Goal: Task Accomplishment & Management: Complete application form

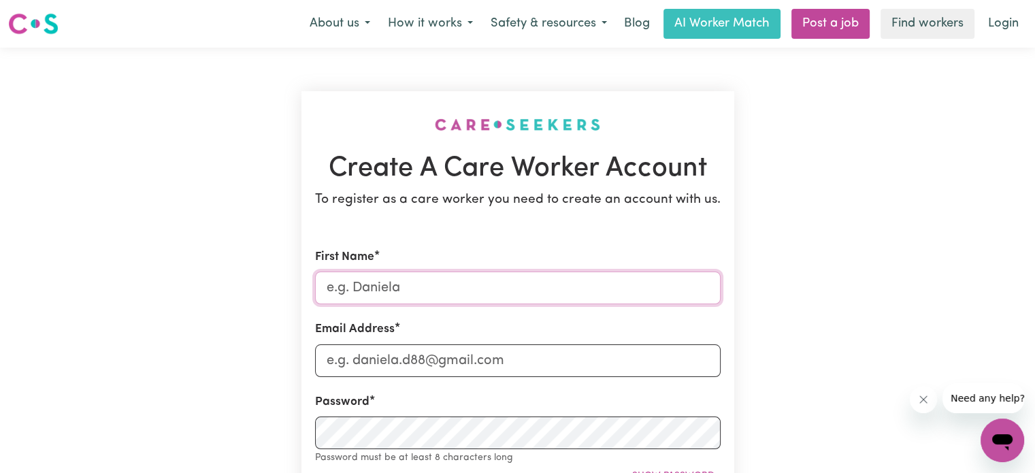
click at [438, 299] on input "First Name" at bounding box center [518, 288] width 406 height 33
type input "Simroz"
type input "iamsimrozkaur@gmail.com"
type input "0405013895"
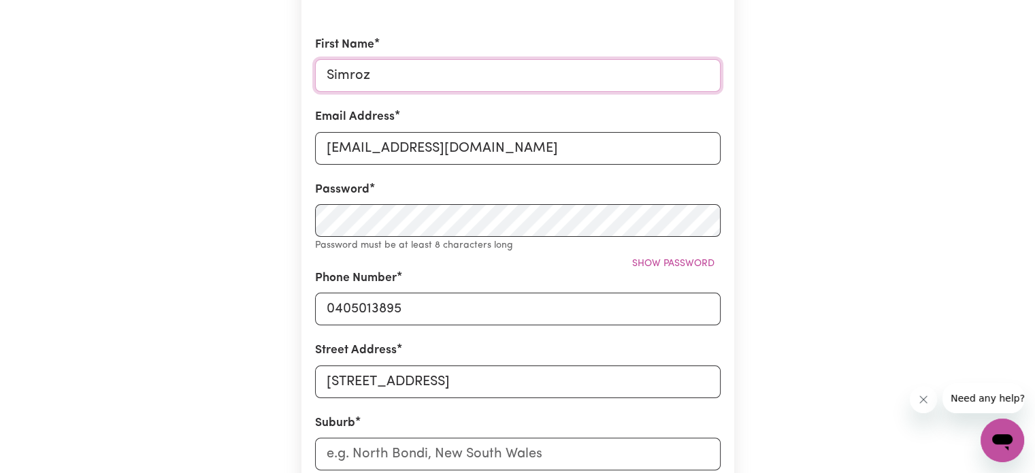
scroll to position [212, 0]
click at [479, 366] on input "17 broxbourne street" at bounding box center [518, 381] width 406 height 33
type input "1"
click at [342, 386] on input "1 standford smith st" at bounding box center [518, 381] width 406 height 33
click at [463, 380] on input "1 Standford smith st, klemzig" at bounding box center [518, 381] width 406 height 33
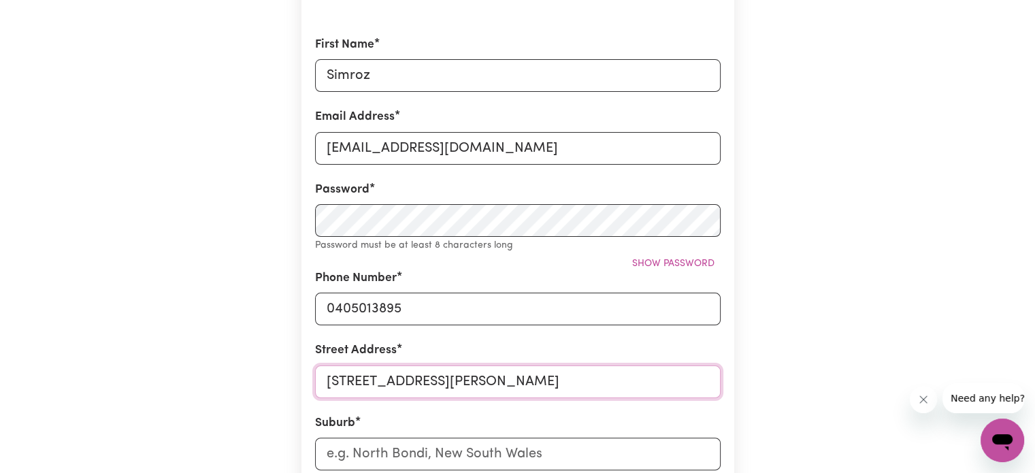
click at [509, 378] on input "1 Standford smith st, Klemzig" at bounding box center [518, 381] width 406 height 33
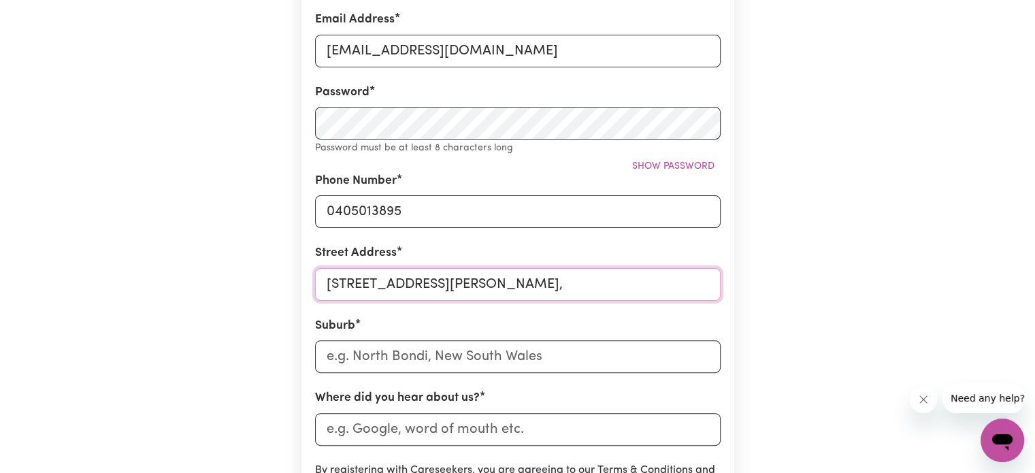
scroll to position [312, 0]
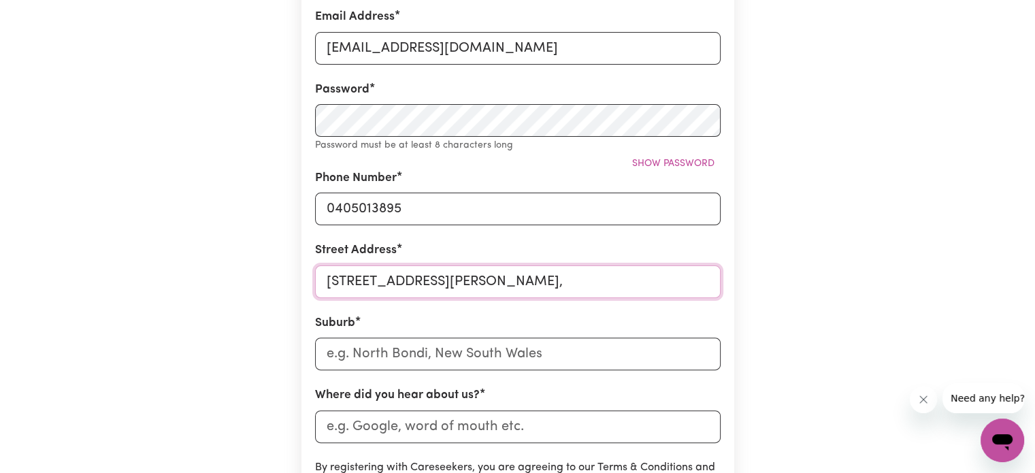
click at [600, 273] on input "1 Standford smith st, Klemzig, SA, 5087," at bounding box center [518, 281] width 406 height 33
type input "1 Standford smith st,"
click at [531, 361] on input "text" at bounding box center [518, 354] width 406 height 33
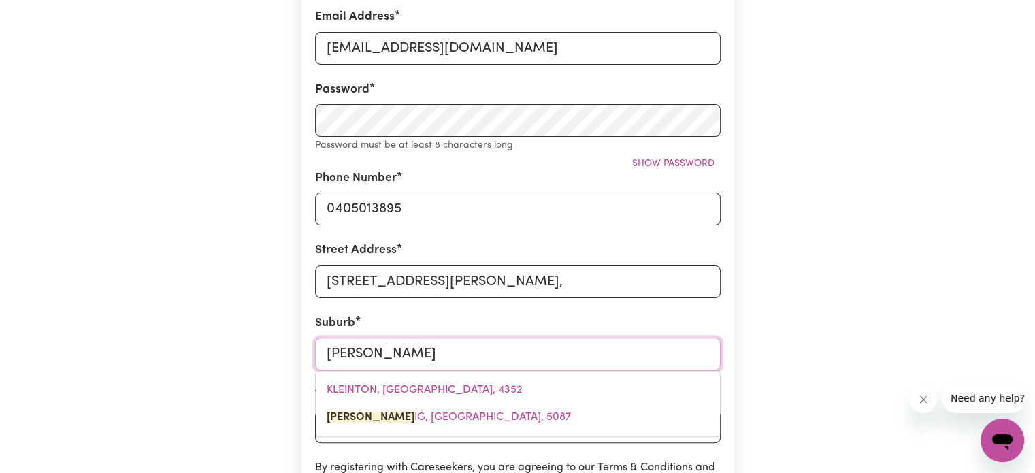
type input "Klemzi"
type input "KlemziG, South Australia, 5087"
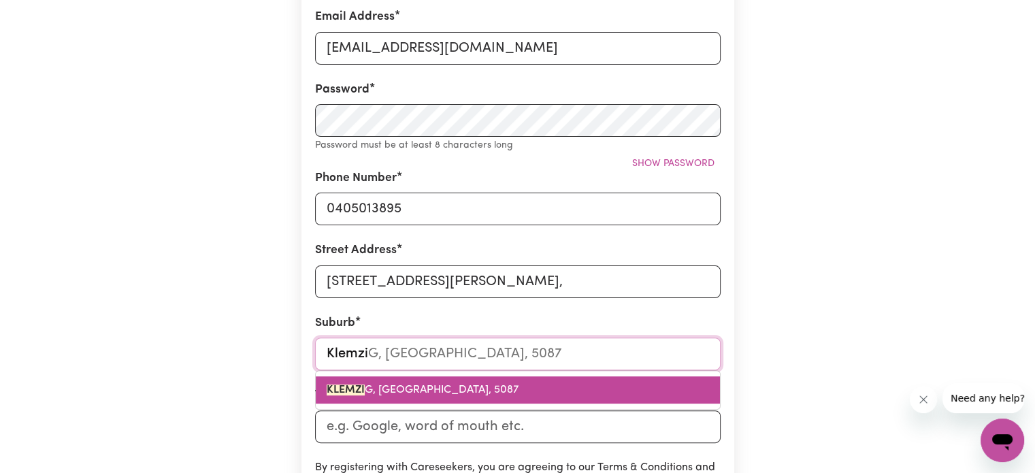
click at [481, 395] on span "KLEMZI G, South Australia, 5087" at bounding box center [423, 390] width 192 height 11
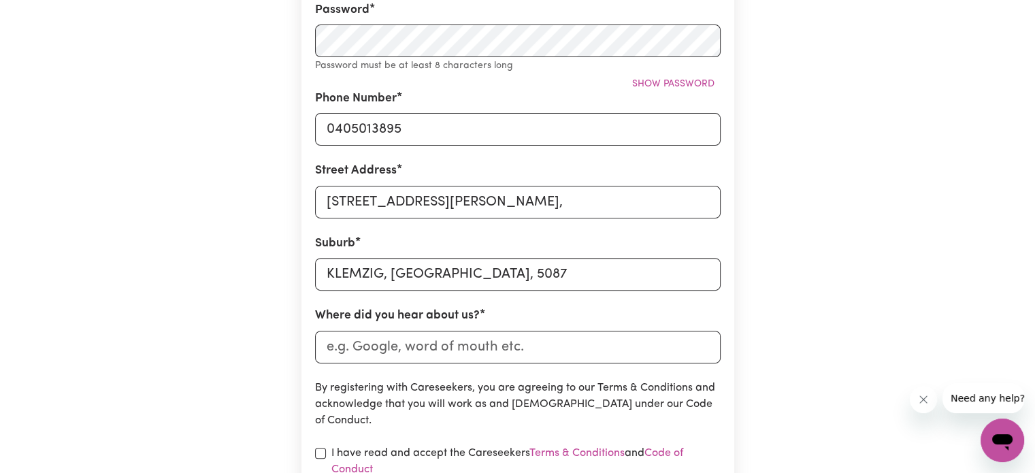
scroll to position [459, 0]
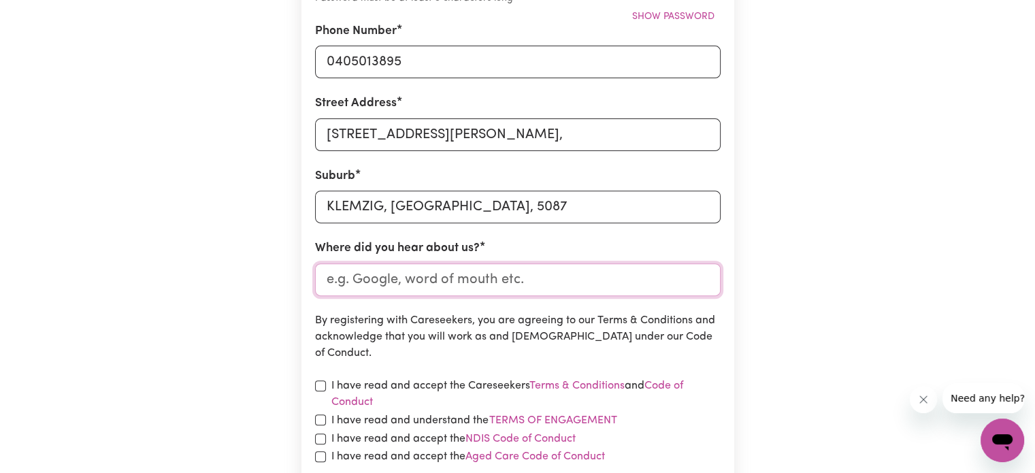
click at [460, 284] on input "Where did you hear about us?" at bounding box center [518, 279] width 406 height 33
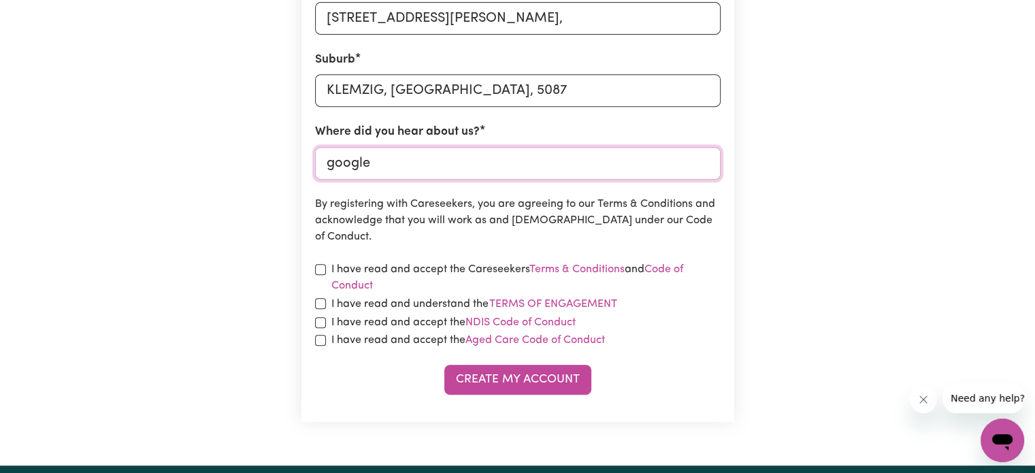
scroll to position [576, 0]
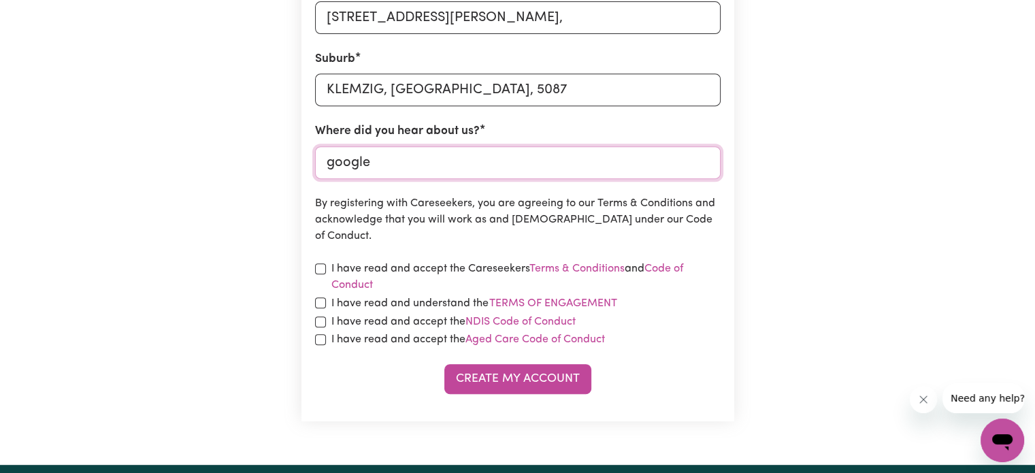
type input "google"
click at [321, 264] on input "checkbox" at bounding box center [320, 268] width 11 height 11
checkbox input "true"
click at [553, 265] on link "Terms & Conditions" at bounding box center [577, 268] width 95 height 11
click at [318, 304] on input "checkbox" at bounding box center [320, 302] width 11 height 11
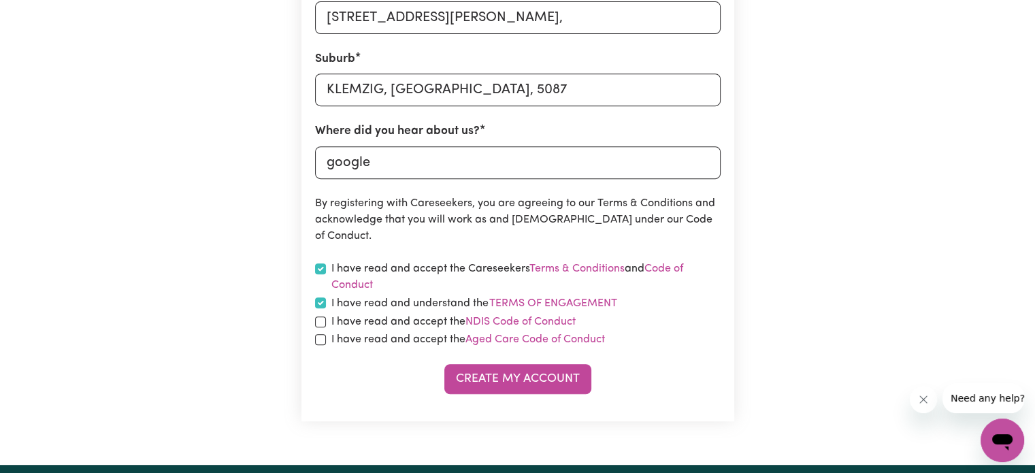
checkbox input "true"
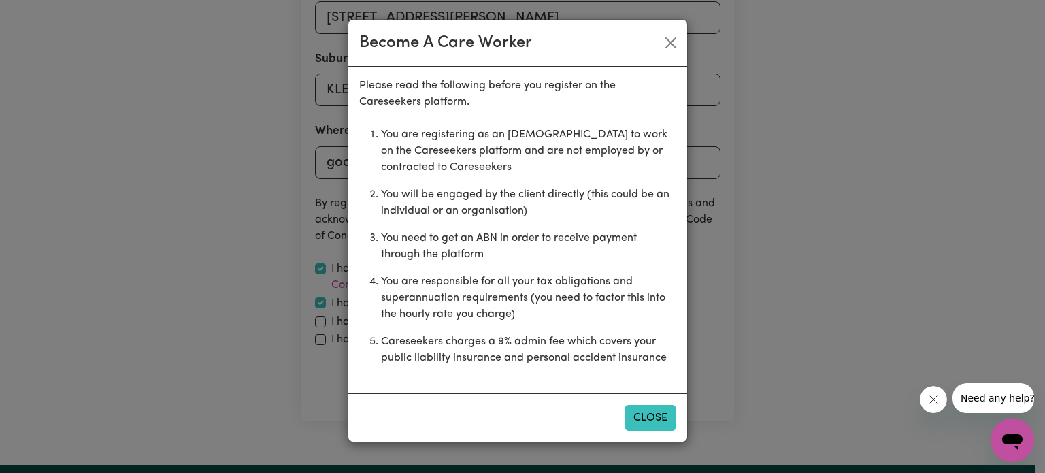
click at [661, 421] on button "Close" at bounding box center [651, 418] width 52 height 26
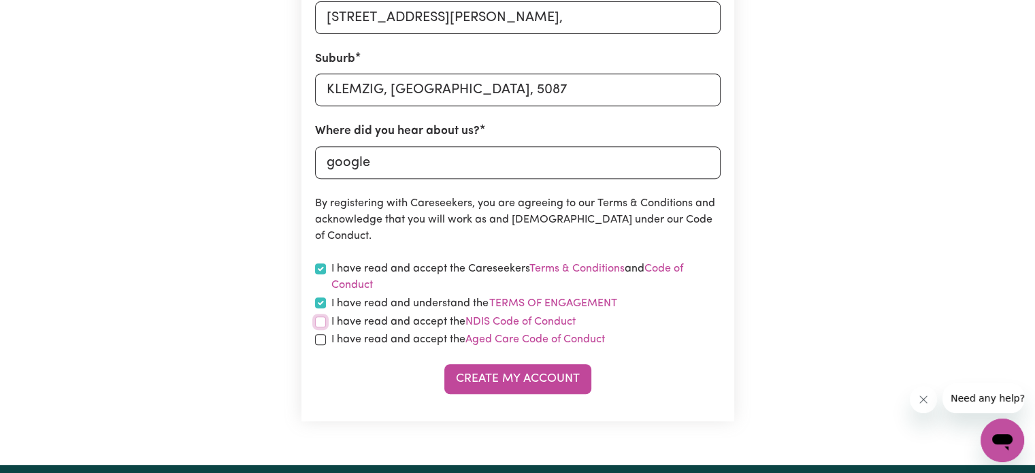
click at [319, 322] on input "checkbox" at bounding box center [320, 321] width 11 height 11
checkbox input "true"
click at [321, 350] on form "First Name Simroz Email Address iamsimrozkaur@gmail.com Password Password must …" at bounding box center [518, 33] width 406 height 722
click at [317, 341] on input "checkbox" at bounding box center [320, 339] width 11 height 11
checkbox input "true"
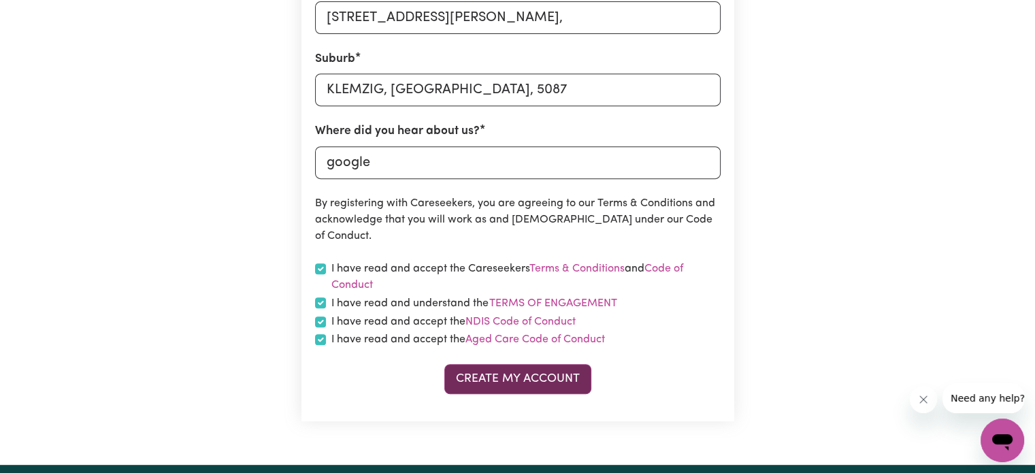
click at [517, 384] on button "Create My Account" at bounding box center [517, 379] width 147 height 30
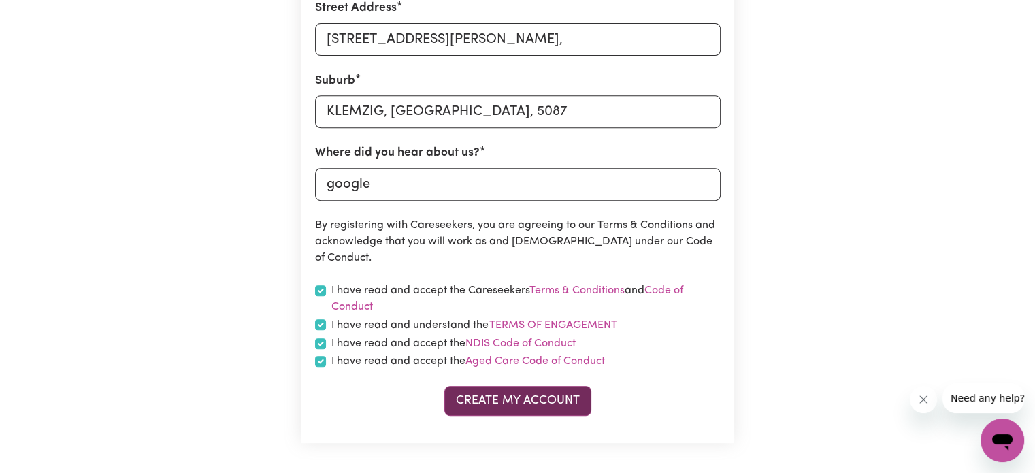
scroll to position [598, 0]
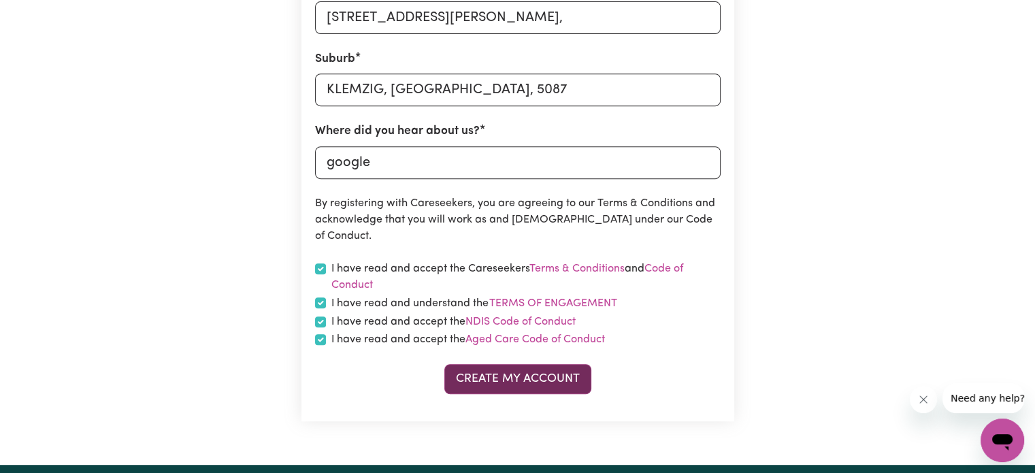
click at [517, 384] on button "Create My Account" at bounding box center [517, 379] width 147 height 30
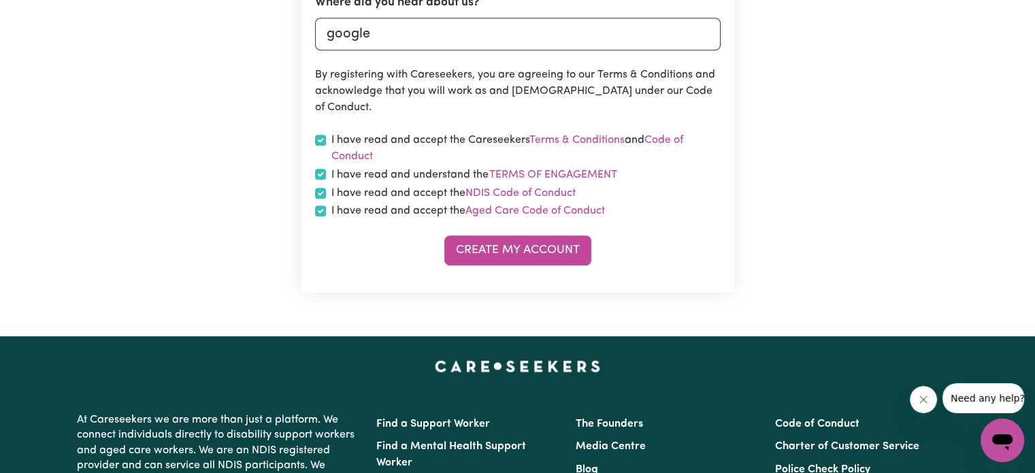
scroll to position [799, 0]
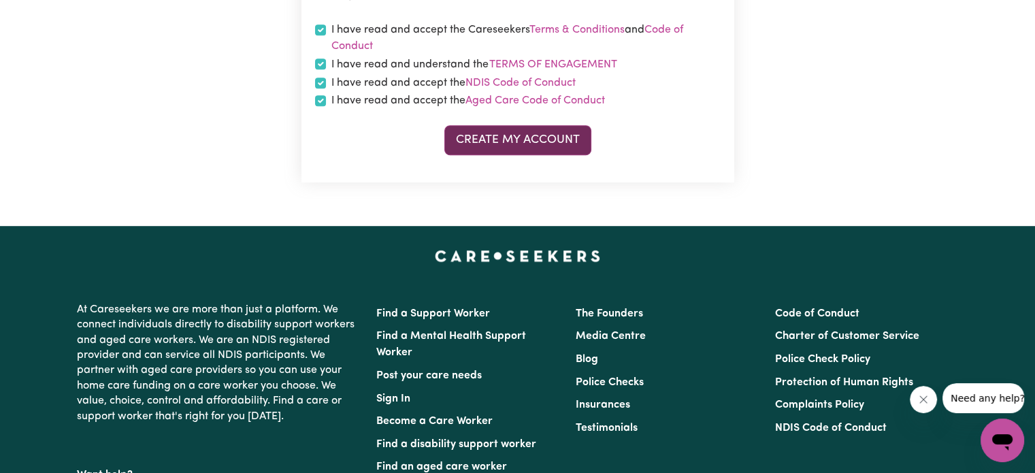
click at [482, 140] on button "Create My Account" at bounding box center [517, 140] width 147 height 30
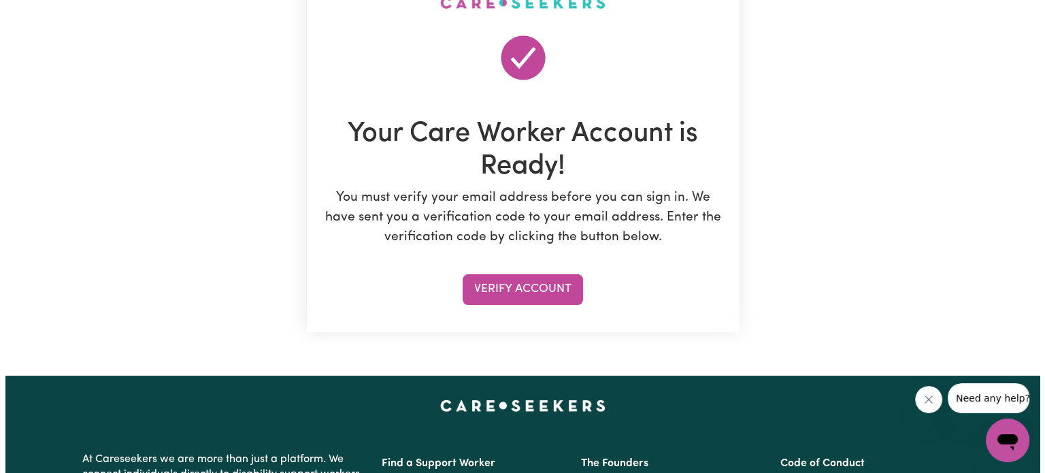
scroll to position [123, 0]
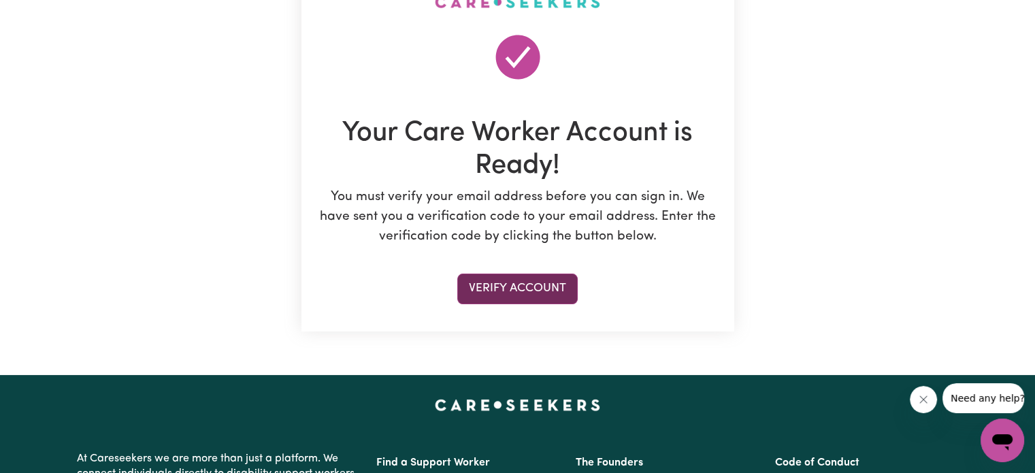
click at [555, 297] on button "Verify Account" at bounding box center [517, 289] width 120 height 30
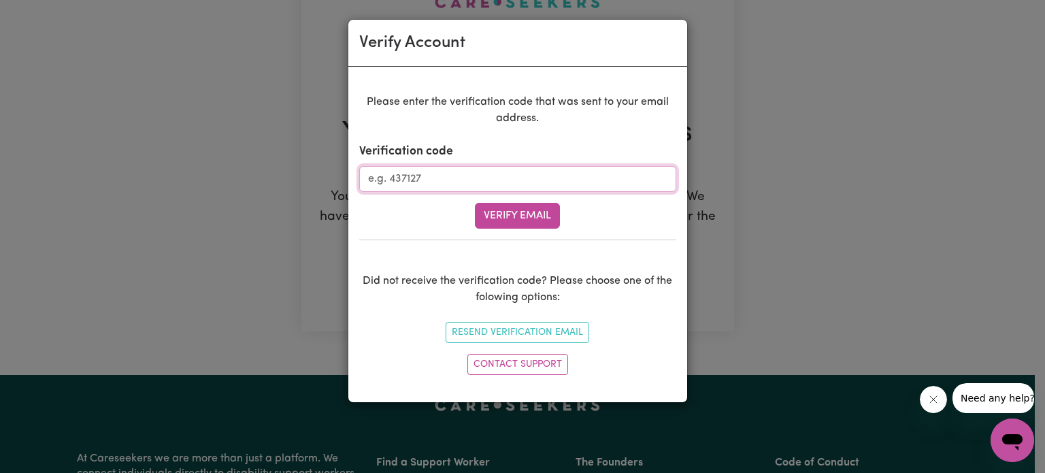
click at [493, 174] on input "Verification code" at bounding box center [517, 179] width 317 height 26
type input "168124"
click at [504, 209] on button "Verify Email" at bounding box center [517, 216] width 85 height 26
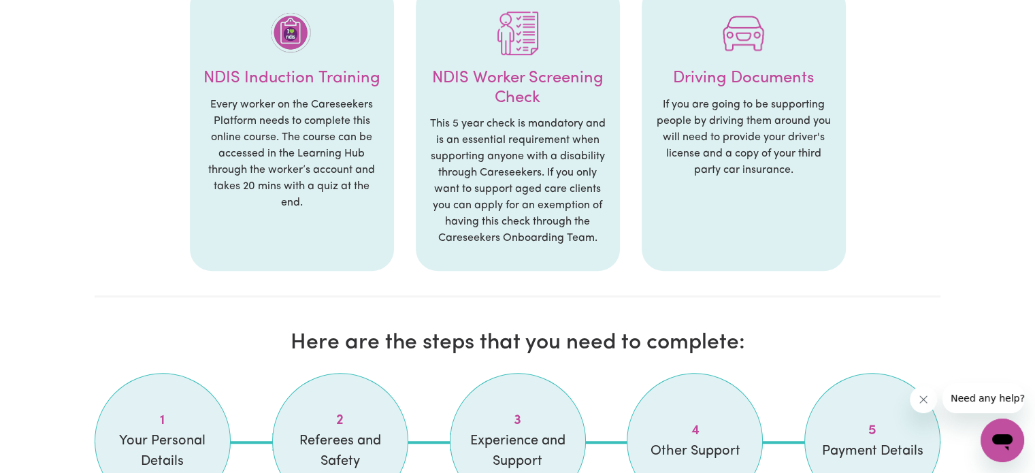
scroll to position [828, 0]
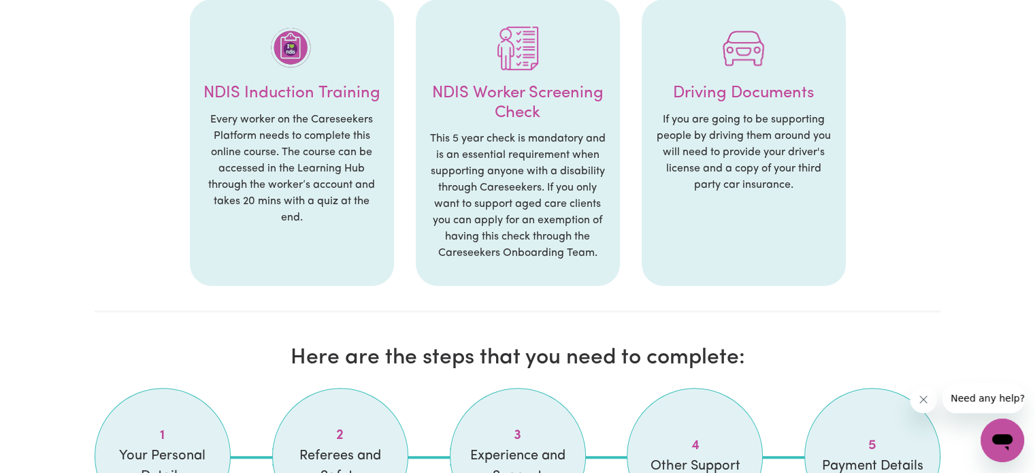
click at [302, 67] on img at bounding box center [292, 49] width 44 height 44
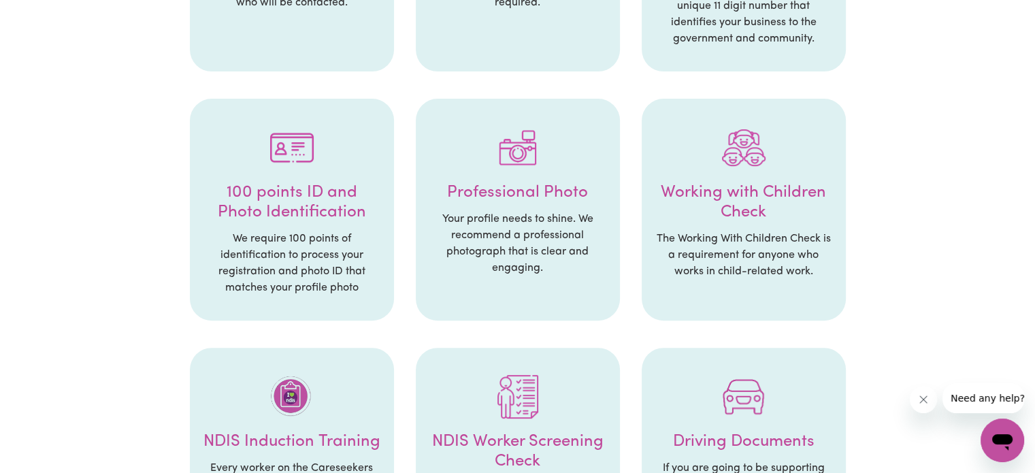
scroll to position [414, 0]
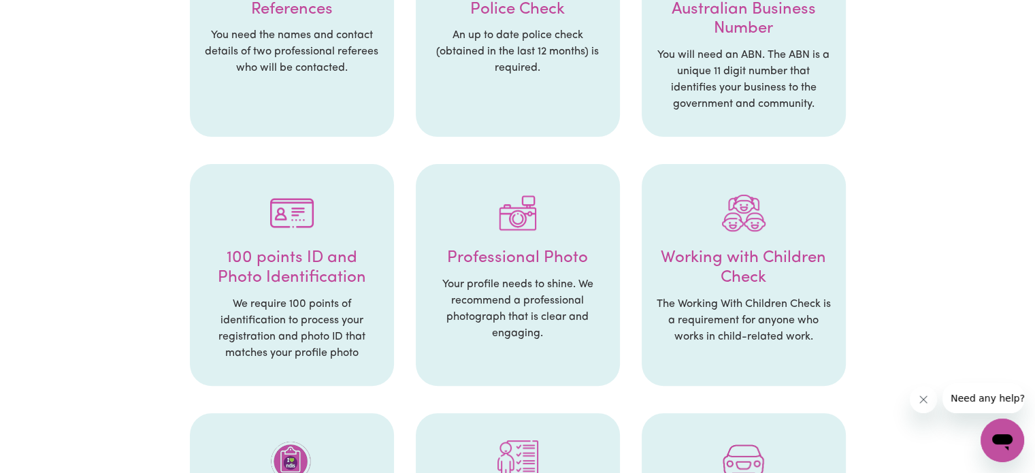
click at [547, 286] on p "Your profile needs to shine. We recommend a professional photograph that is cle…" at bounding box center [517, 308] width 177 height 65
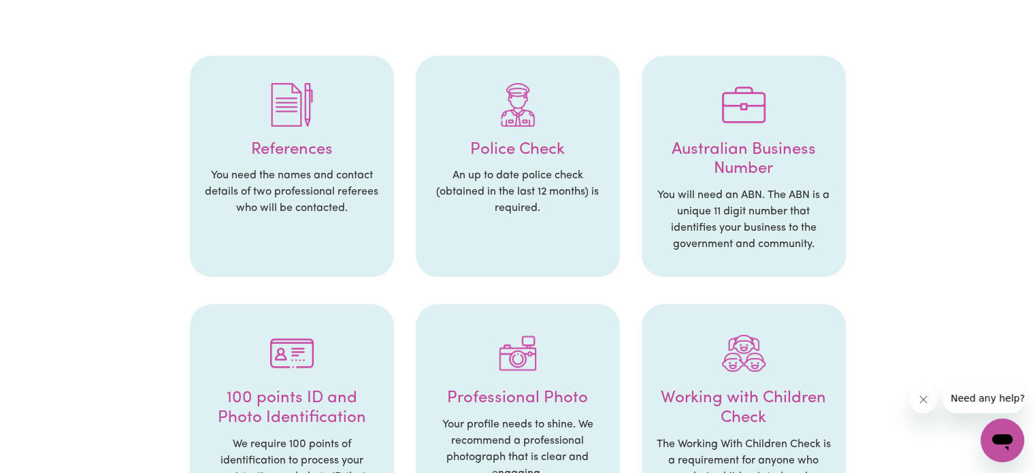
scroll to position [225, 0]
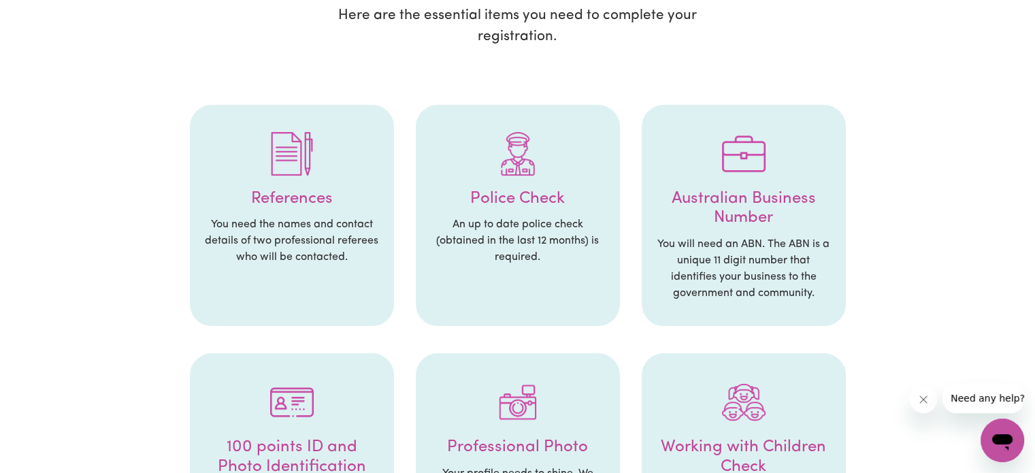
click at [330, 264] on p "You need the names and contact details of two professional referees who will be…" at bounding box center [292, 240] width 177 height 49
click at [288, 146] on img at bounding box center [292, 154] width 44 height 44
click at [295, 195] on h4 "References" at bounding box center [292, 199] width 177 height 20
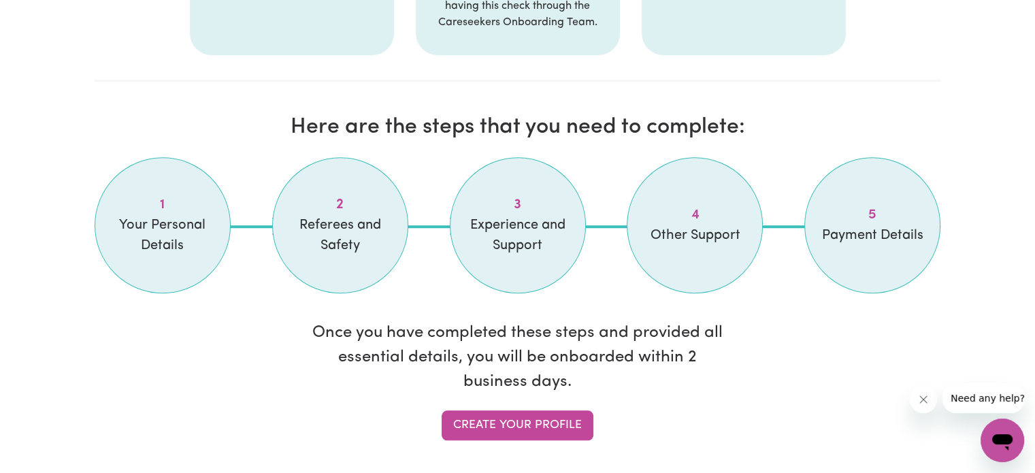
scroll to position [1059, 0]
click at [195, 223] on span "Your Personal Details" at bounding box center [163, 234] width 102 height 41
click at [498, 425] on link "Create your profile" at bounding box center [518, 425] width 152 height 30
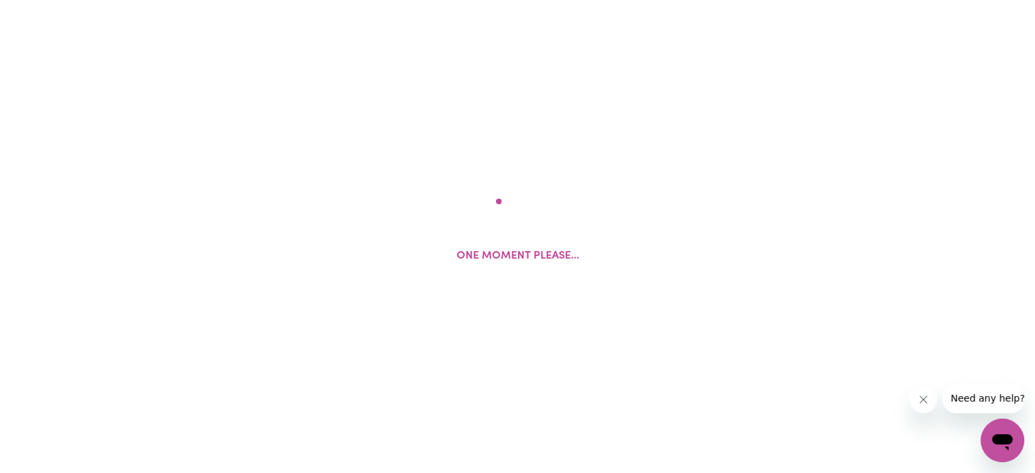
select select "Studying a healthcare related degree or qualification"
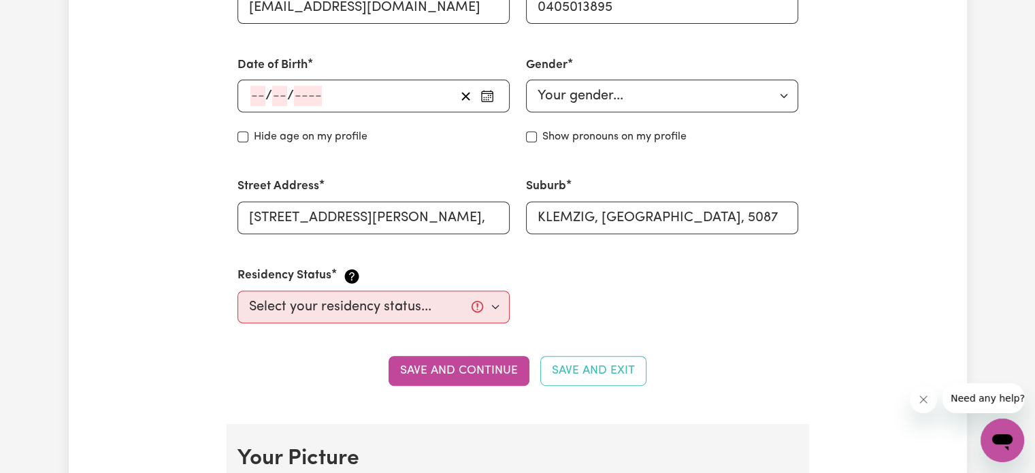
scroll to position [563, 0]
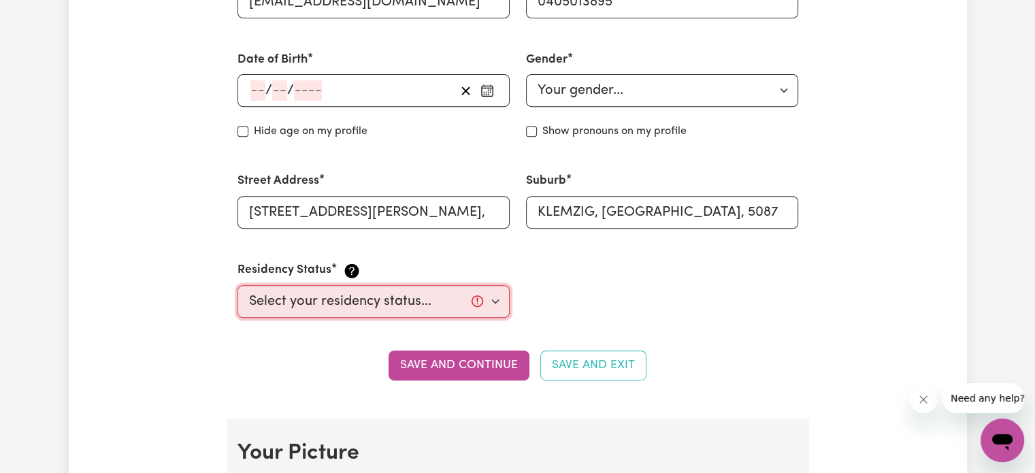
click at [494, 304] on select "Select your residency status... Australian citizen Australian PR Temporary Work…" at bounding box center [374, 301] width 272 height 33
select select "Student Visa"
click at [238, 285] on select "Select your residency status... Australian citizen Australian PR Temporary Work…" at bounding box center [374, 301] width 272 height 33
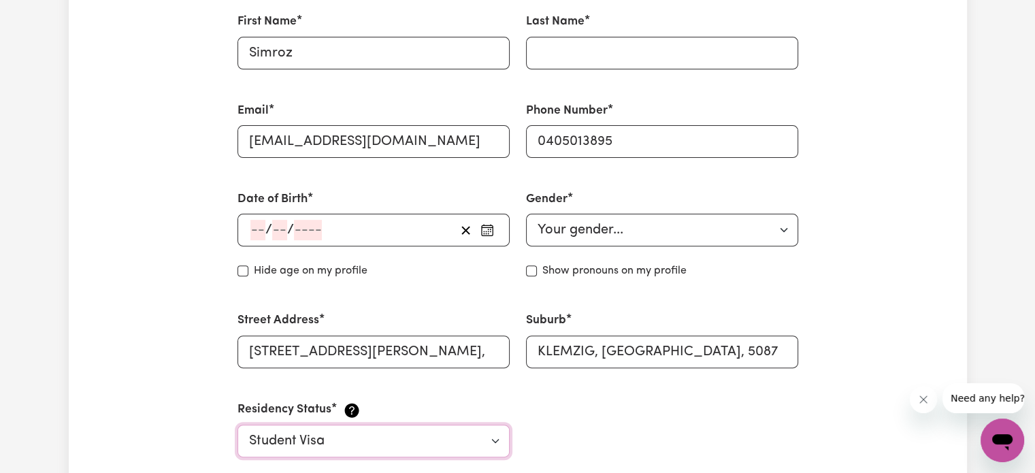
scroll to position [400, 0]
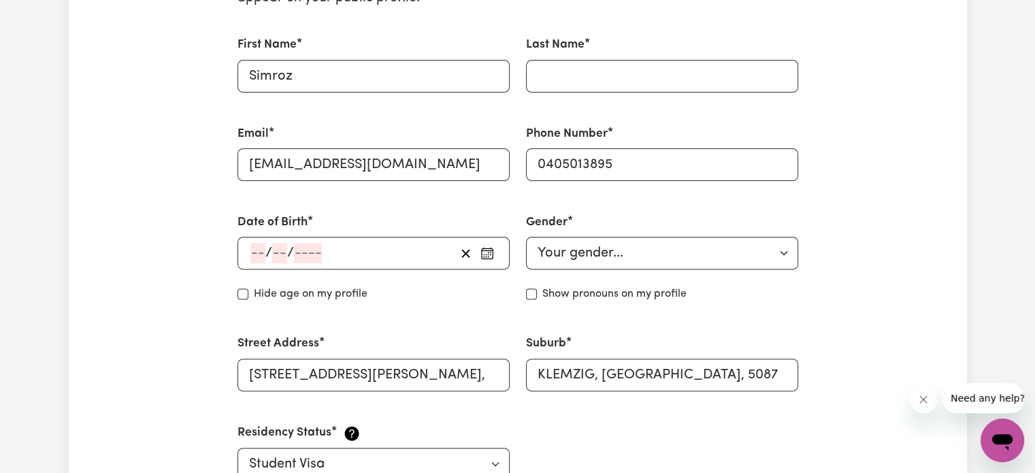
click at [485, 253] on icon "button" at bounding box center [488, 253] width 14 height 14
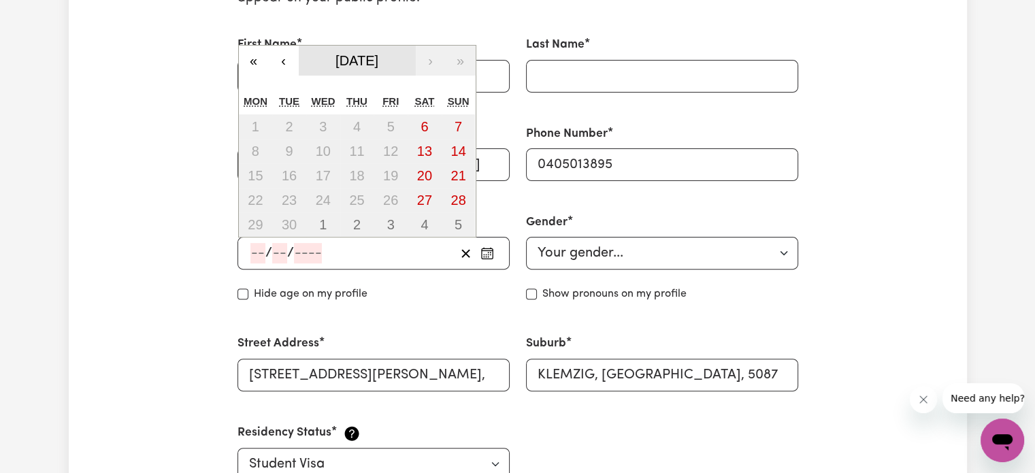
click at [389, 46] on button "September 2025" at bounding box center [357, 61] width 117 height 30
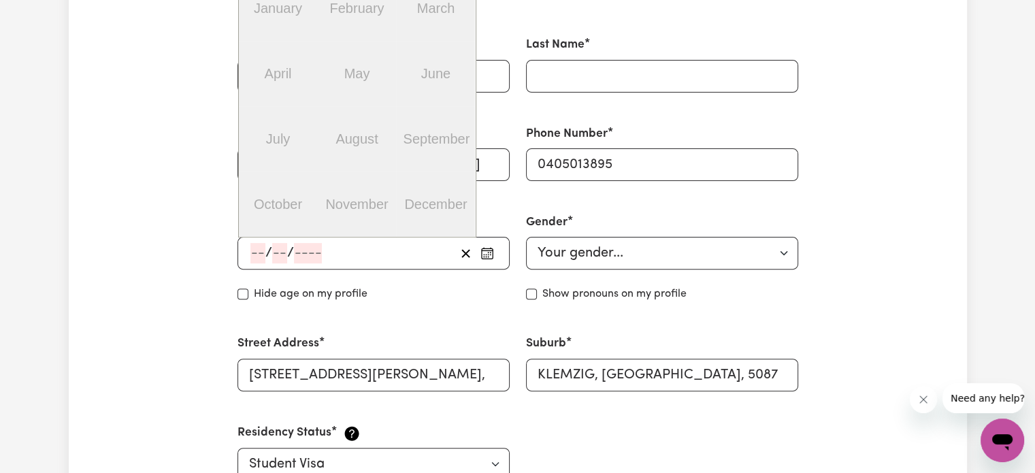
click at [366, 81] on div "January February March April May June July August September October November De…" at bounding box center [357, 105] width 237 height 261
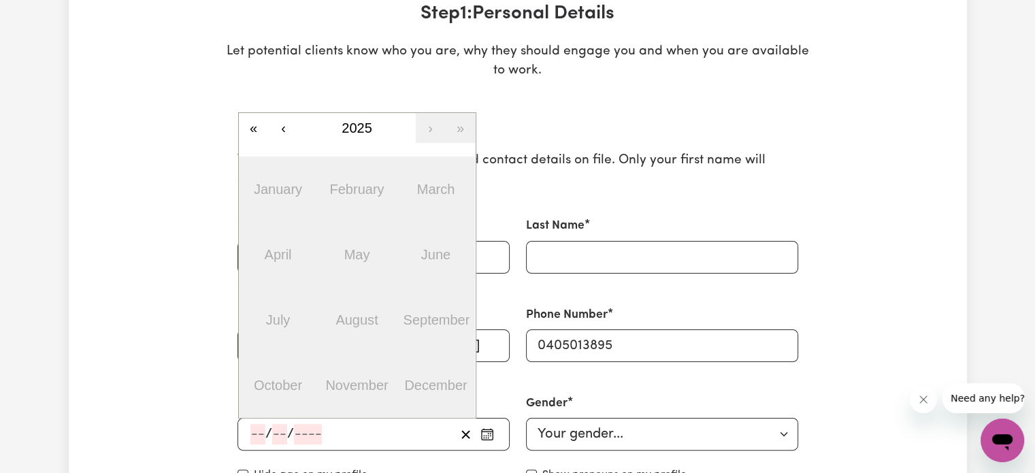
scroll to position [221, 0]
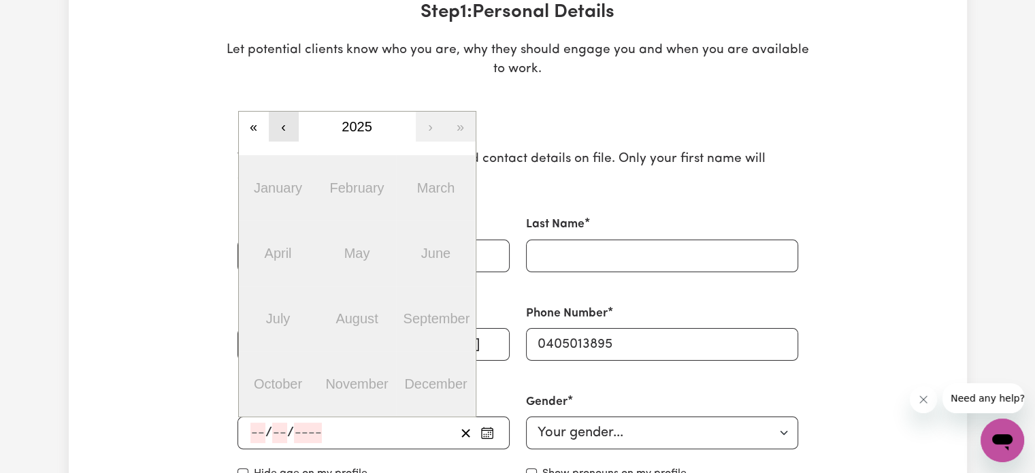
click at [282, 116] on button "‹" at bounding box center [284, 127] width 30 height 30
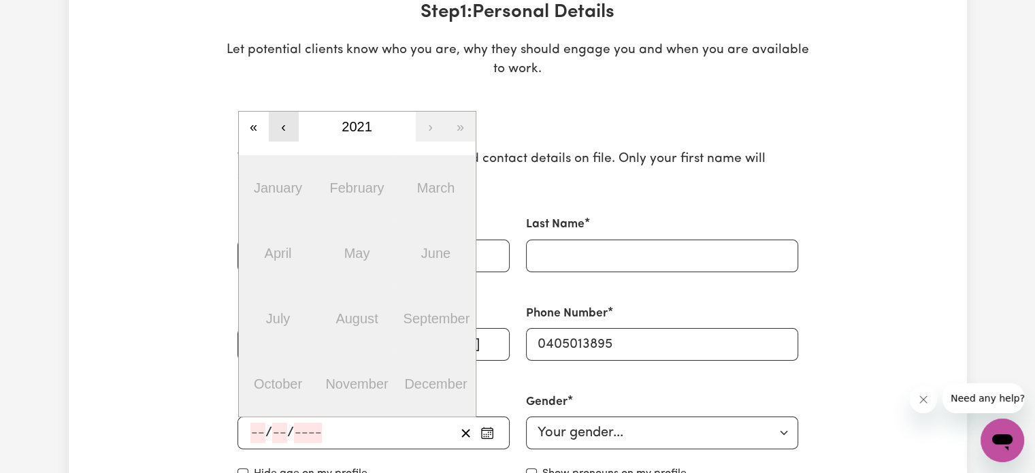
click at [282, 116] on button "‹" at bounding box center [284, 127] width 30 height 30
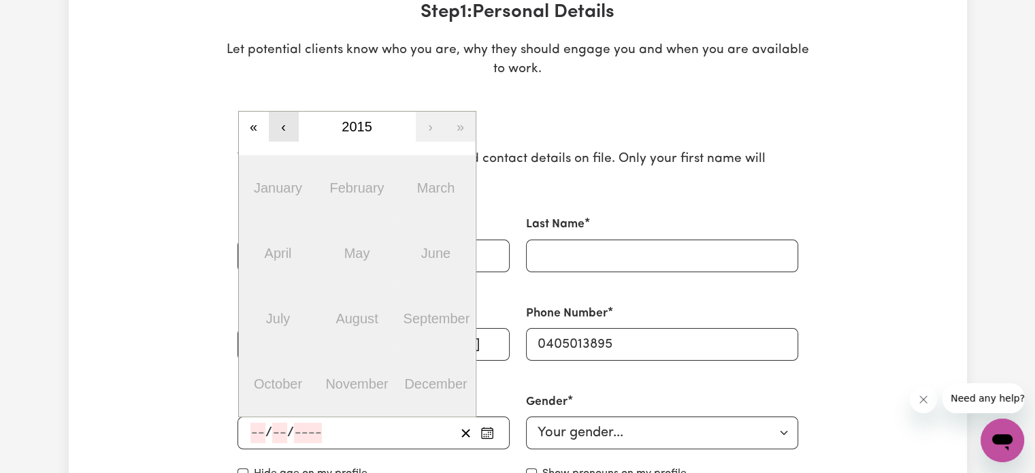
click at [282, 116] on button "‹" at bounding box center [284, 127] width 30 height 30
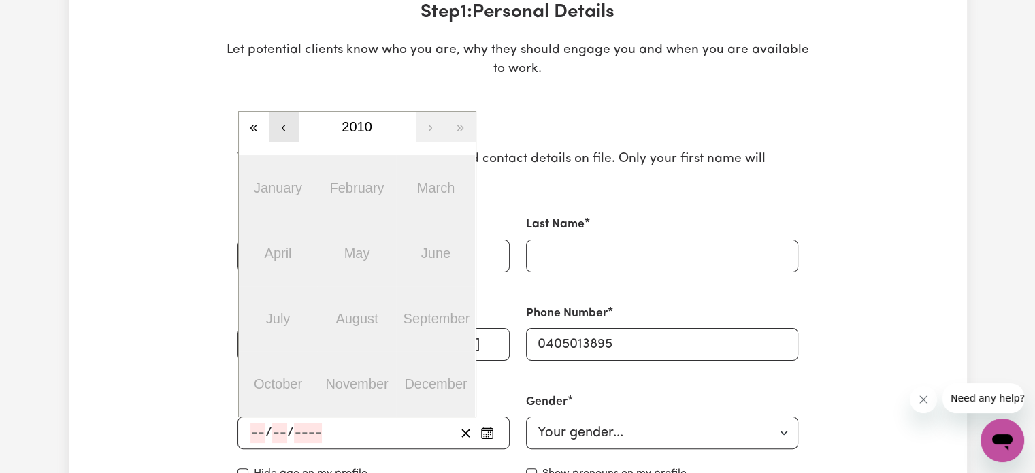
click at [282, 116] on button "‹" at bounding box center [284, 127] width 30 height 30
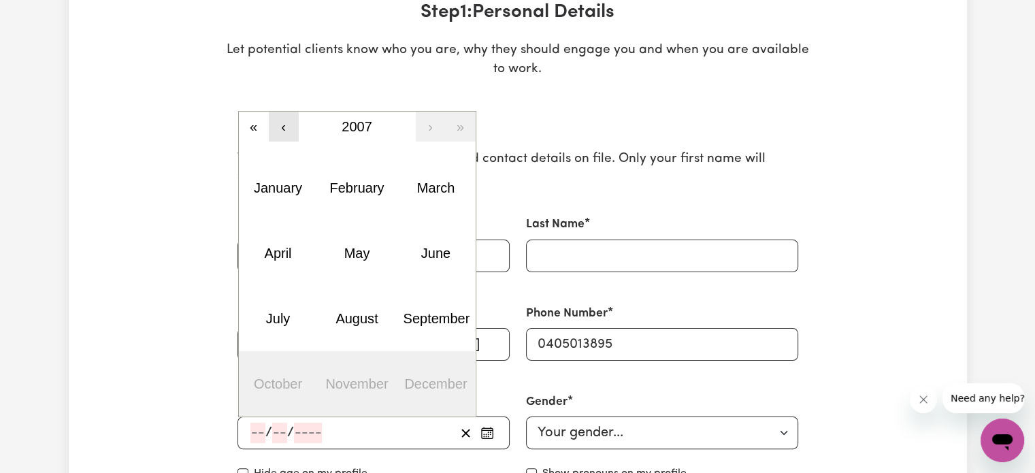
click at [282, 116] on button "‹" at bounding box center [284, 127] width 30 height 30
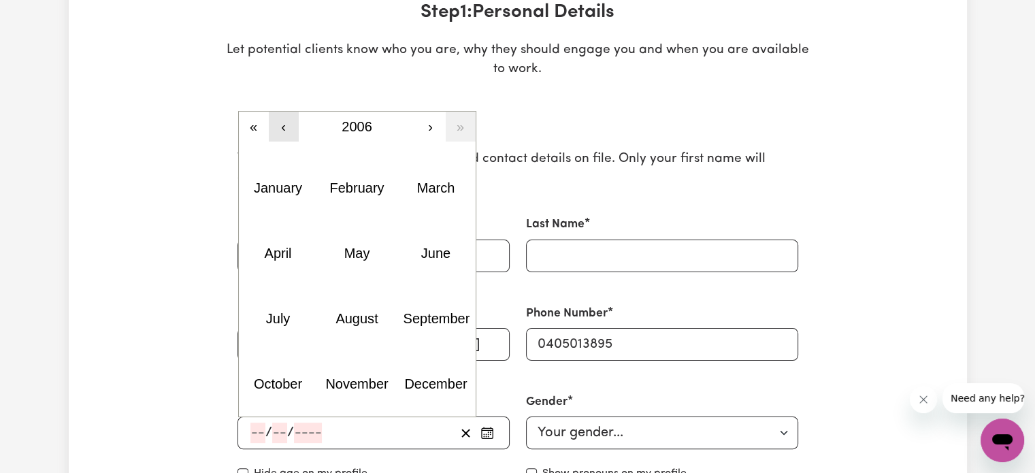
click at [282, 116] on button "‹" at bounding box center [284, 127] width 30 height 30
click at [280, 127] on button "‹" at bounding box center [284, 127] width 30 height 30
click at [278, 246] on abbr "April" at bounding box center [277, 253] width 27 height 15
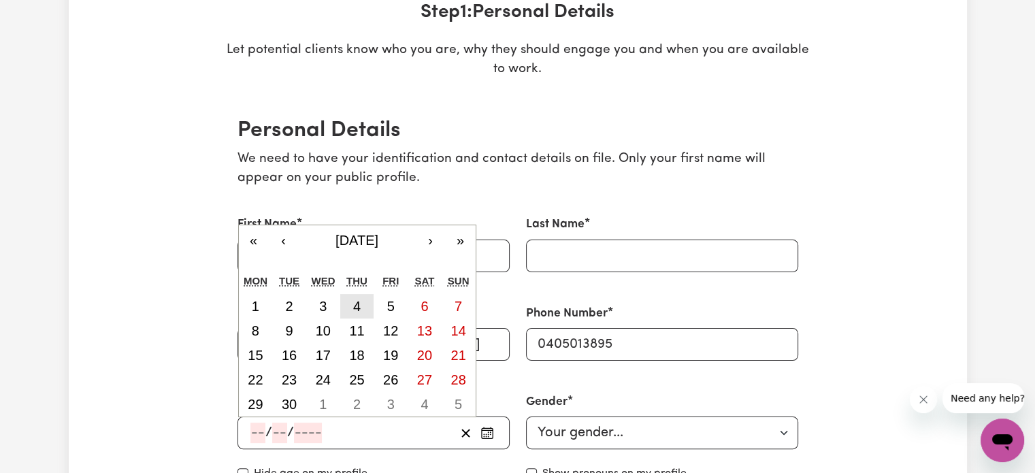
click at [352, 312] on button "4" at bounding box center [357, 306] width 34 height 25
type input "2002-04-04"
type input "4"
type input "2002"
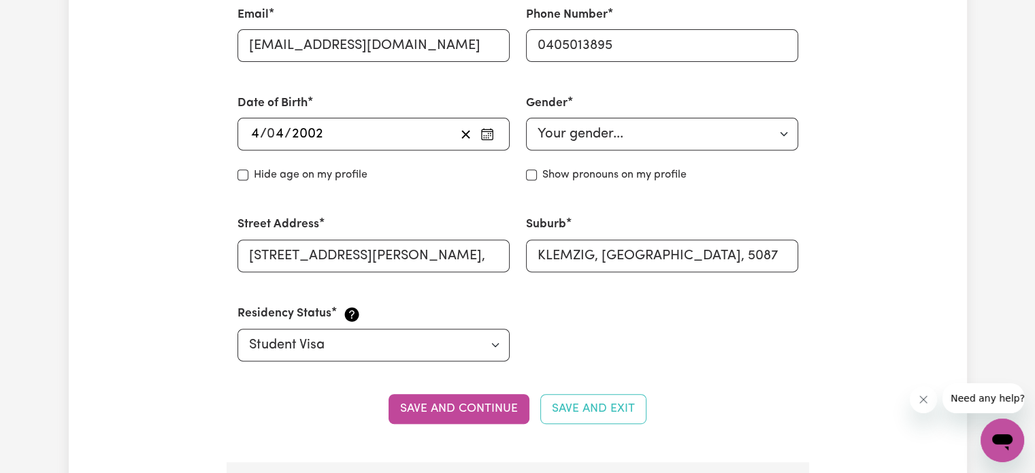
scroll to position [587, 0]
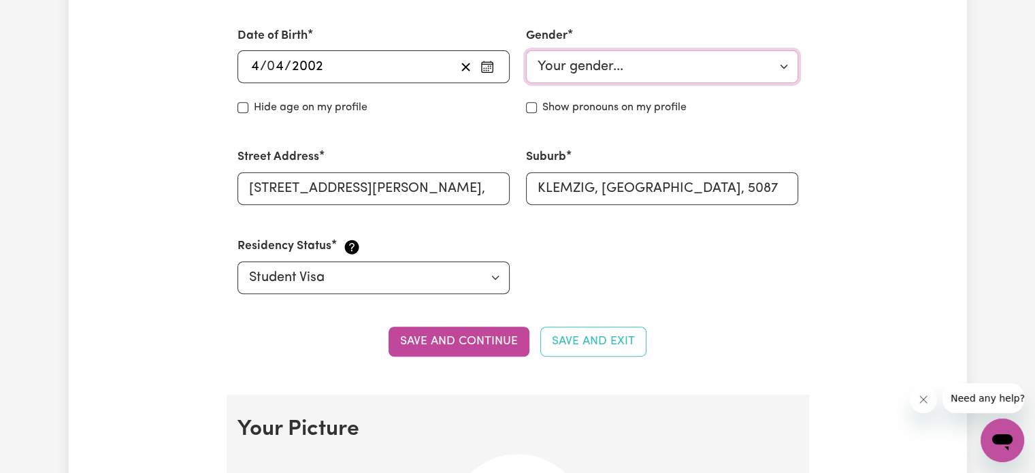
click at [559, 71] on select "Your gender... Female Male Non-binary Other Prefer not to say" at bounding box center [662, 66] width 272 height 33
select select "female"
click at [526, 50] on select "Your gender... Female Male Non-binary Other Prefer not to say" at bounding box center [662, 66] width 272 height 33
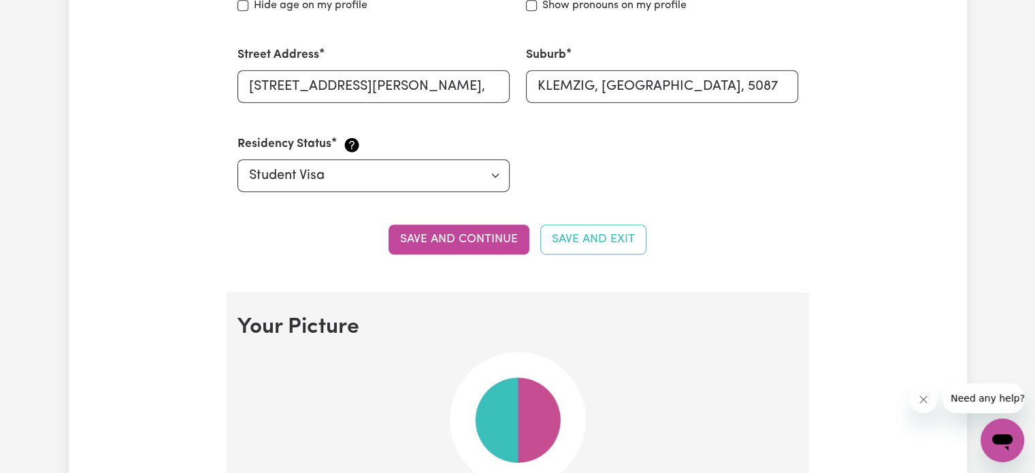
scroll to position [689, 0]
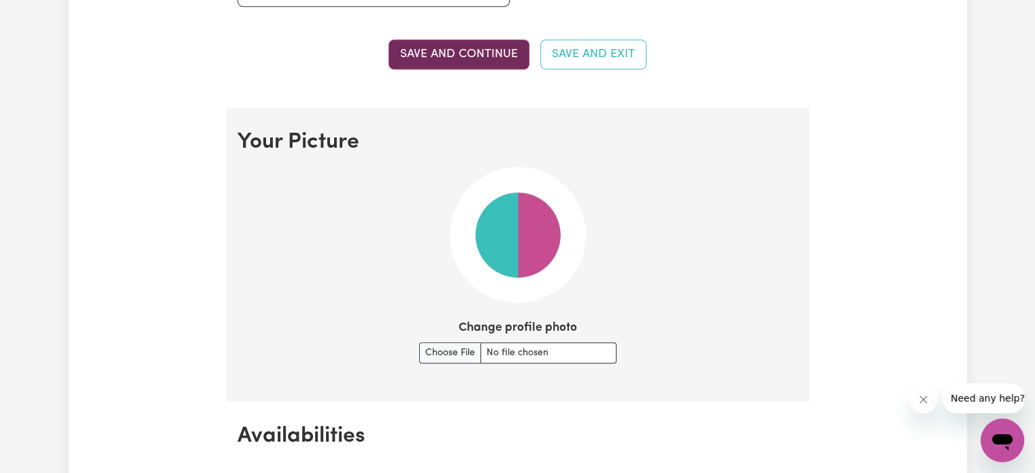
scroll to position [877, 0]
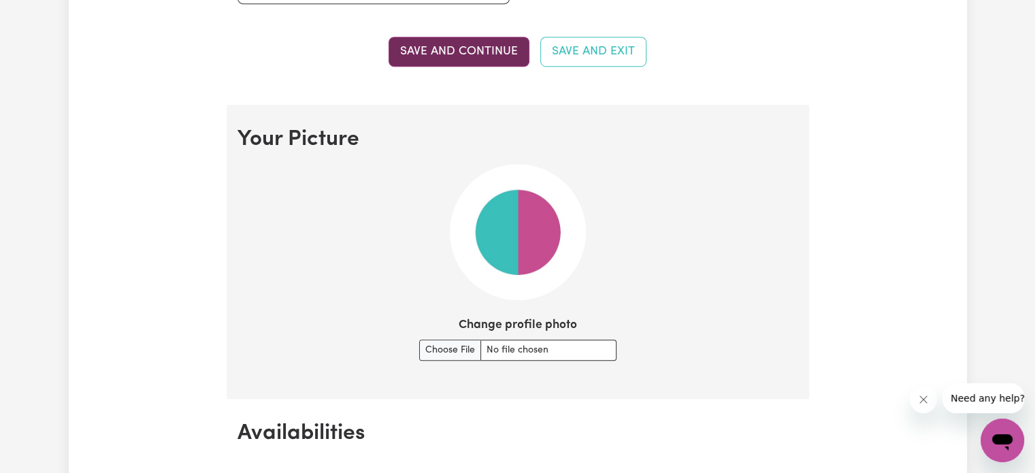
click at [455, 44] on button "Save and continue" at bounding box center [459, 52] width 141 height 30
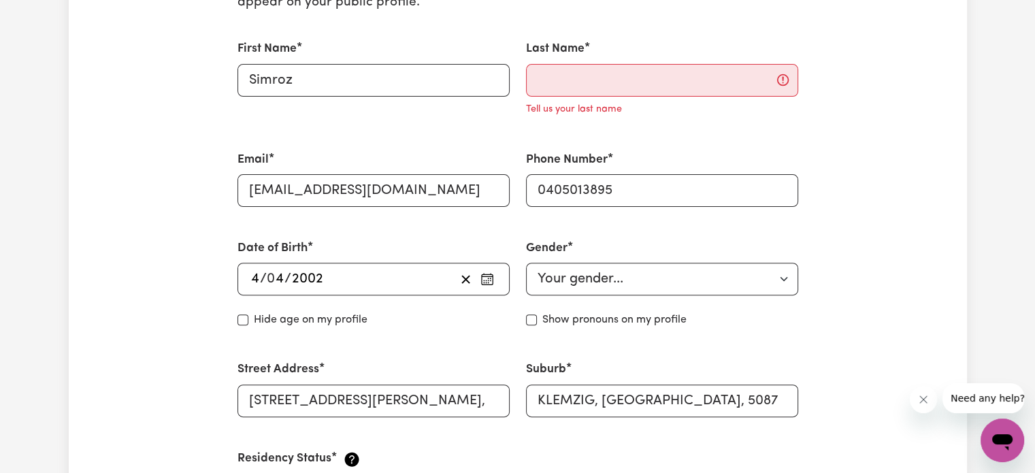
scroll to position [397, 0]
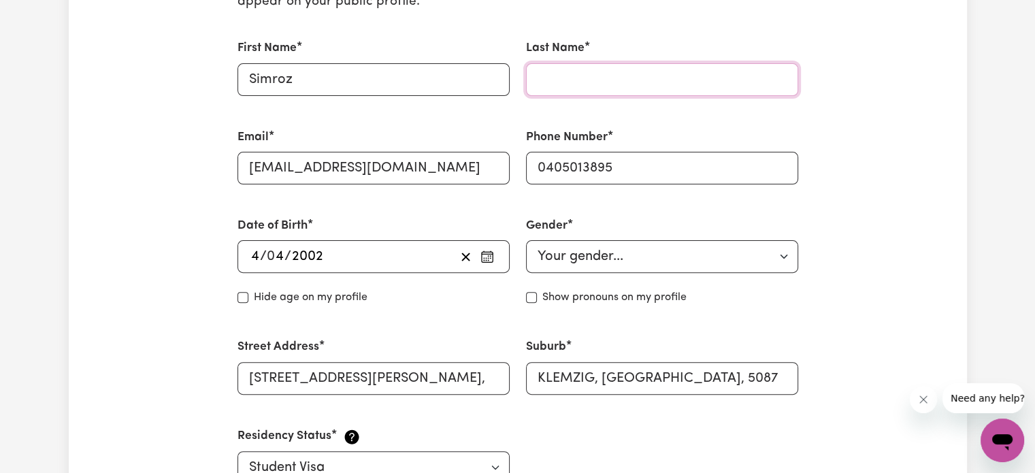
click at [560, 92] on input "Last Name" at bounding box center [662, 79] width 272 height 33
type input "Kaur"
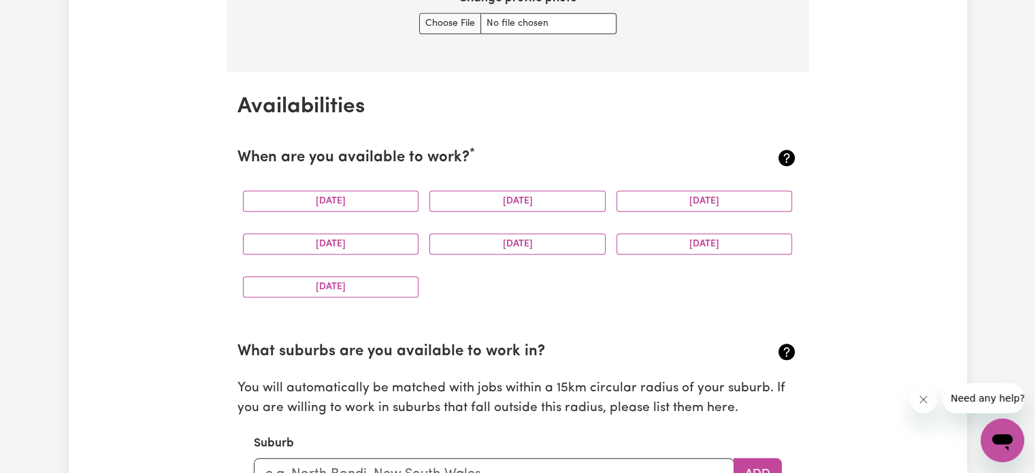
scroll to position [1205, 0]
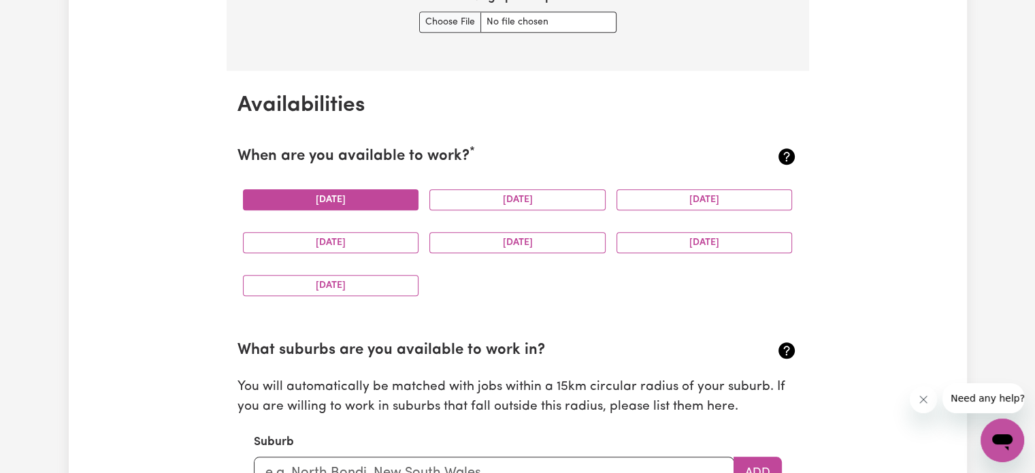
click at [370, 199] on button "Monday" at bounding box center [331, 199] width 176 height 21
click at [470, 189] on button "Tuesday" at bounding box center [517, 199] width 176 height 21
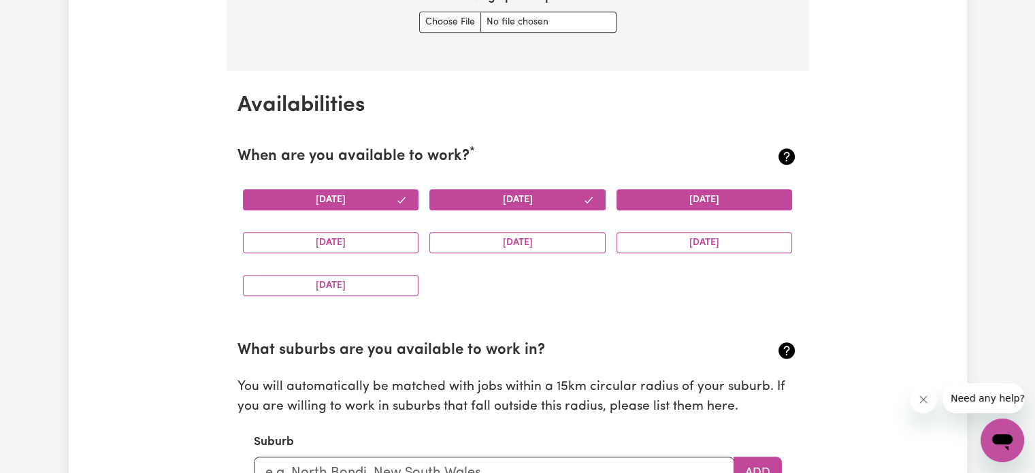
click at [673, 197] on button "Wednesday" at bounding box center [705, 199] width 176 height 21
click at [664, 233] on button "Saturday" at bounding box center [705, 242] width 176 height 21
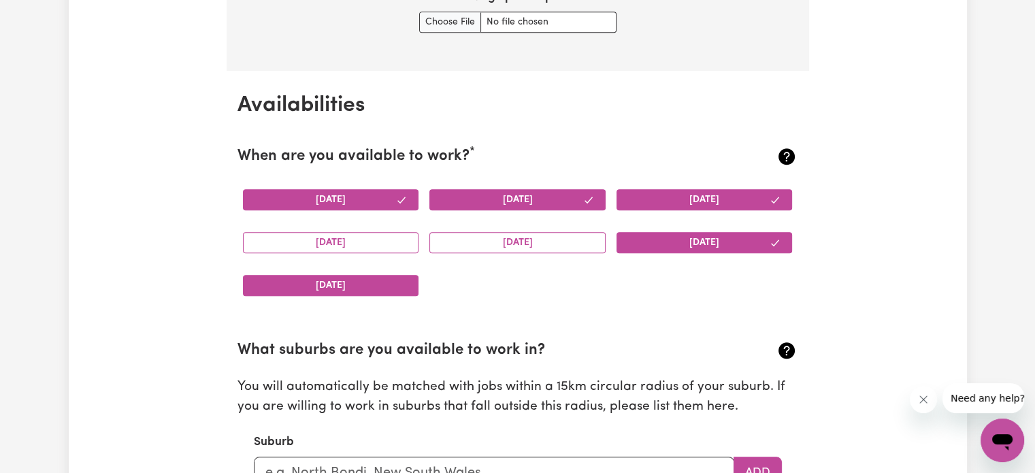
click at [376, 284] on button "Sunday" at bounding box center [331, 285] width 176 height 21
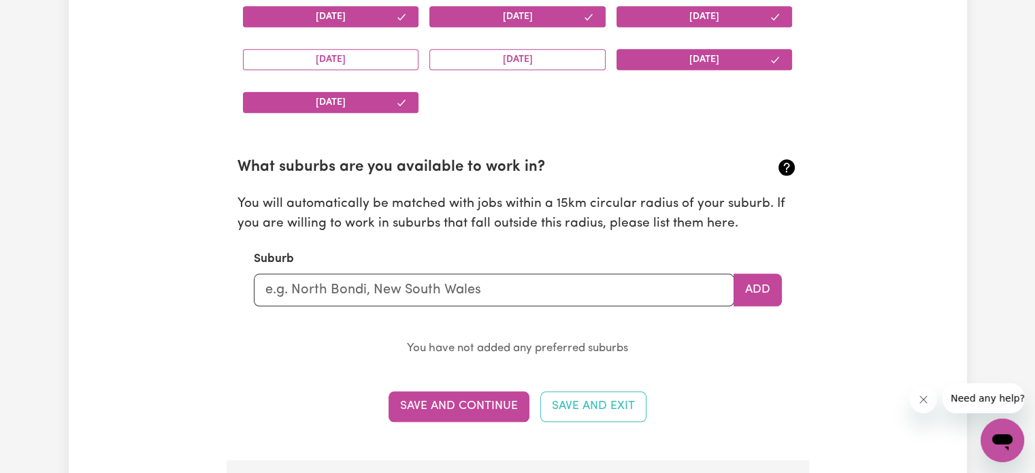
scroll to position [1391, 0]
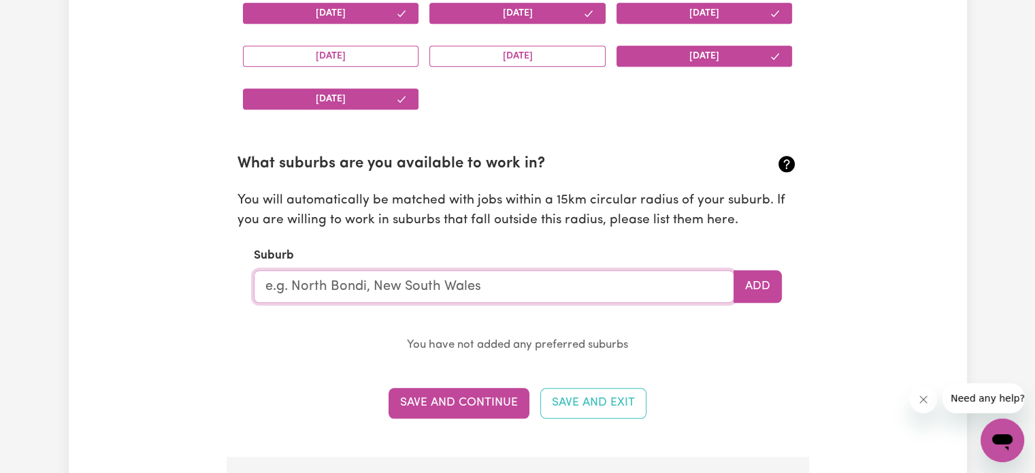
click at [689, 285] on input "text" at bounding box center [494, 286] width 481 height 33
type input "kle"
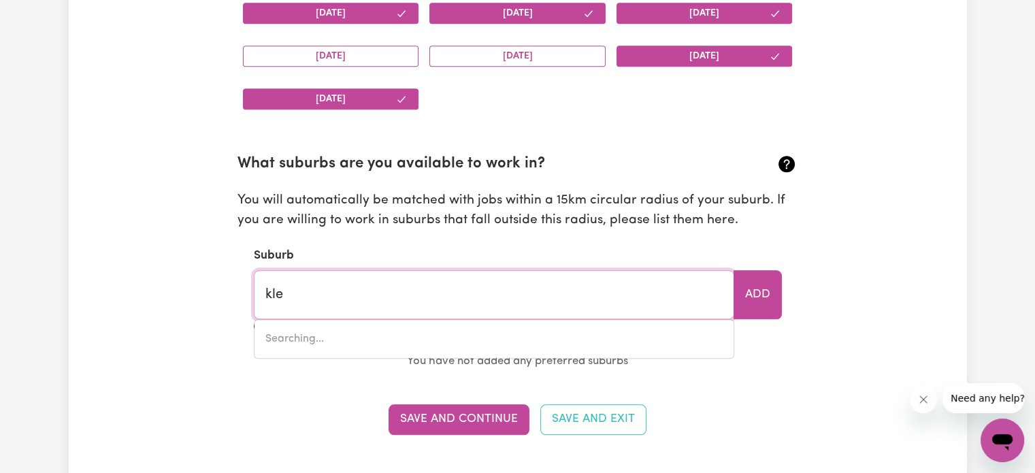
type input "kleINTON, Queensland, 4352"
type input "klem"
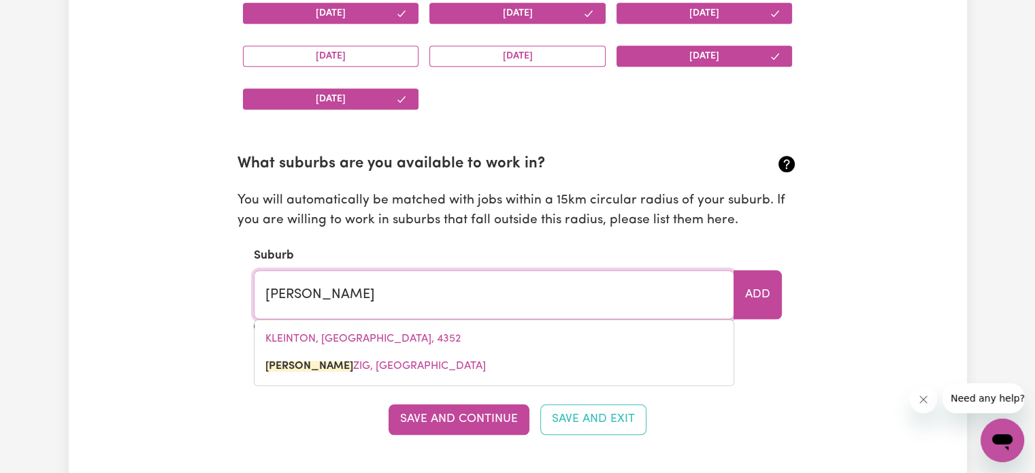
type input "klemZIG, South Australia, 5087"
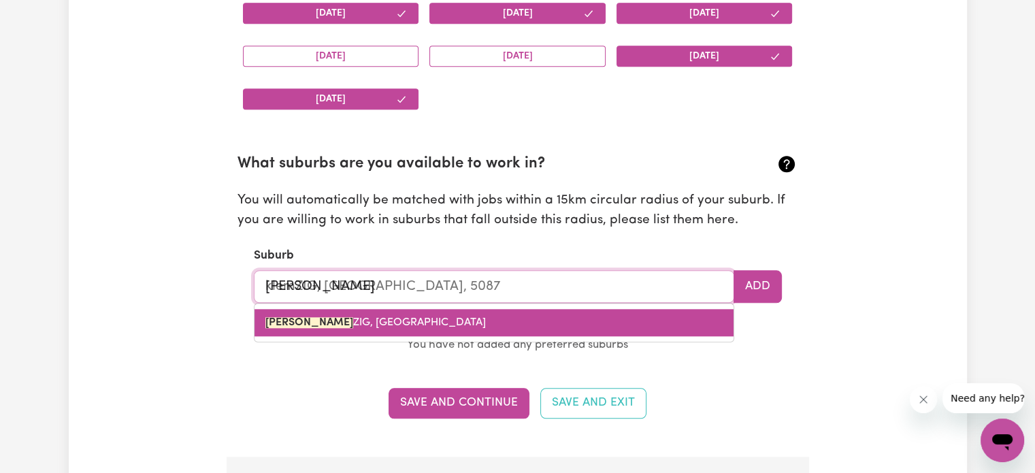
click at [600, 326] on link "KLEM ZIG, South Australia, 5087" at bounding box center [494, 322] width 479 height 27
type input "KLEMZIG, South Australia, 5087"
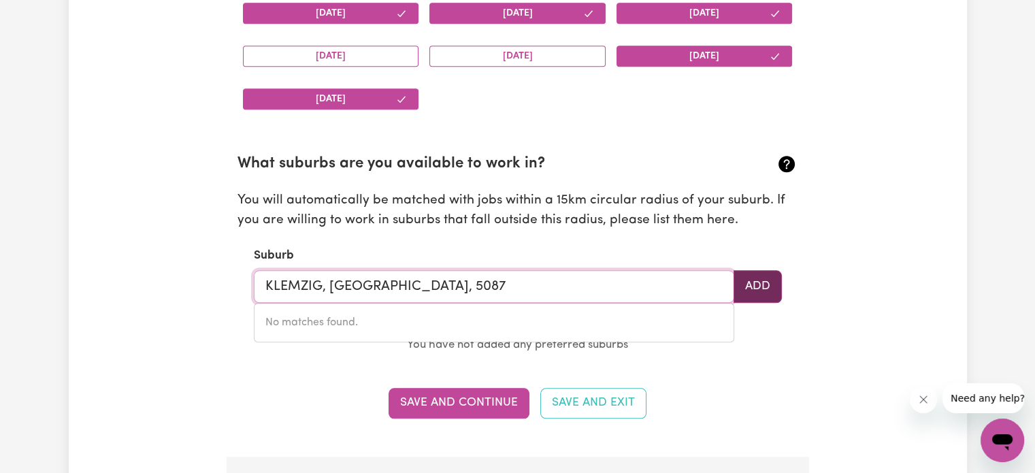
type input "KLEMZIG, South Australia, 5087"
click at [765, 276] on button "Add" at bounding box center [758, 286] width 48 height 33
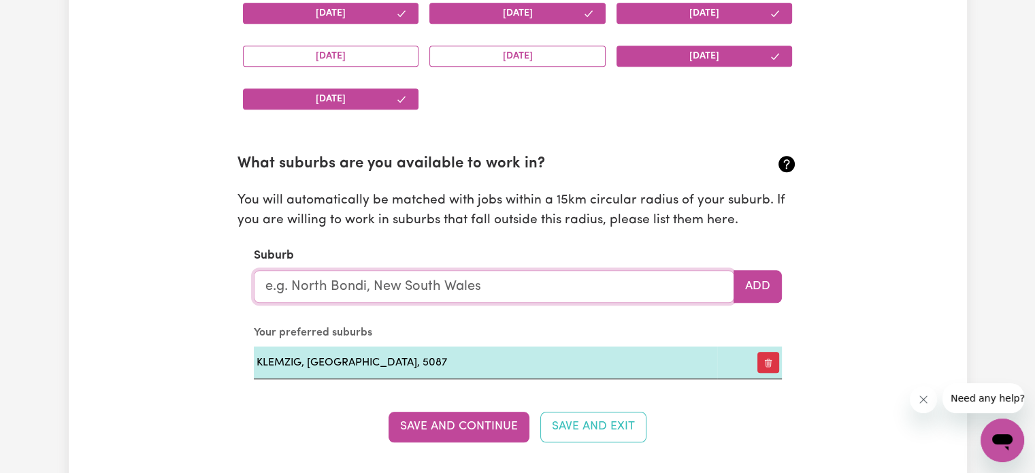
click at [493, 290] on input "text" at bounding box center [494, 286] width 481 height 33
type input "eli"
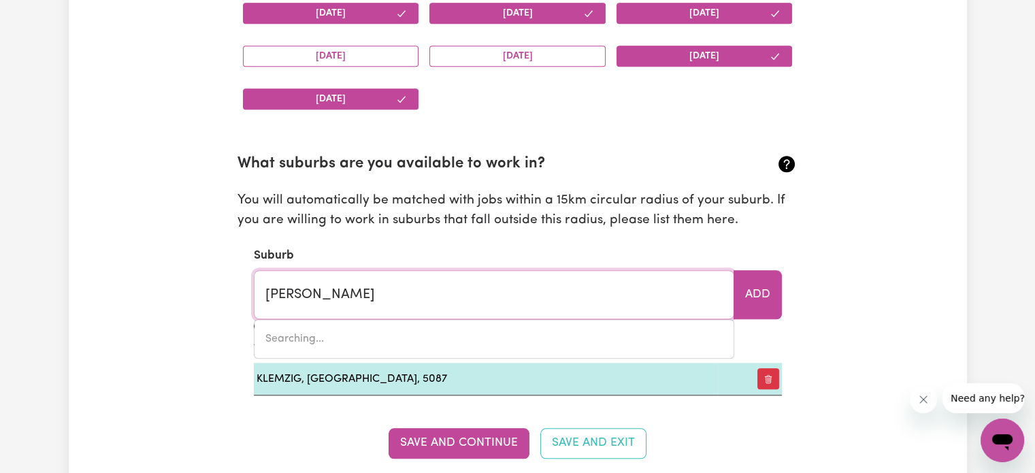
type input "eli WATERS, Queensland, 4655"
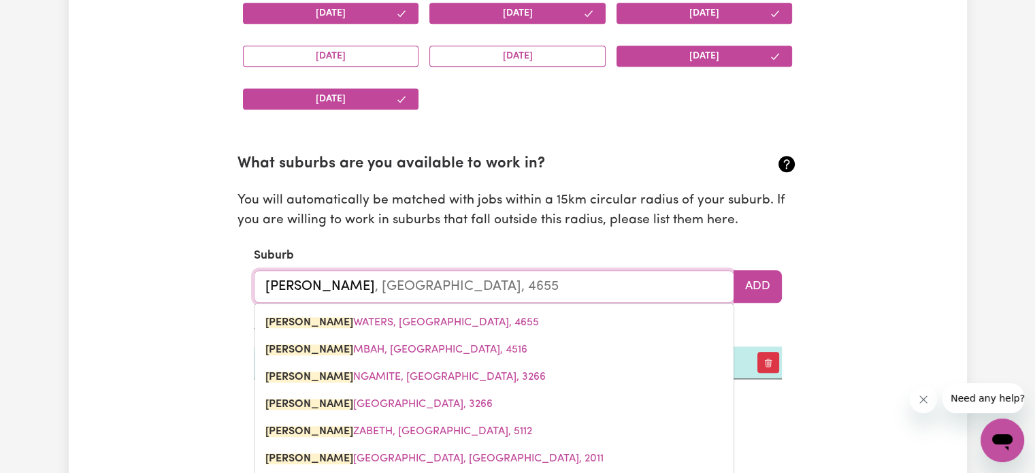
type input "elix"
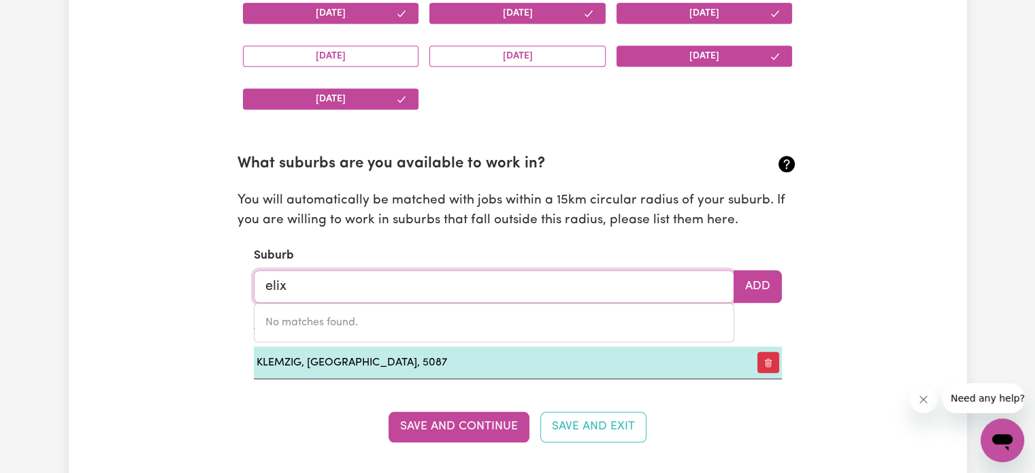
type input "eli"
type input "eli WATERS, Queensland, 4655"
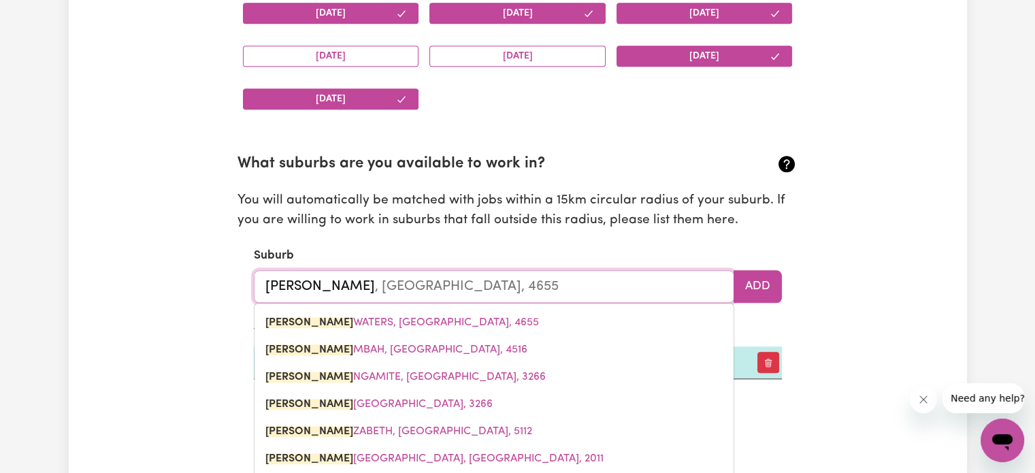
type input "eliz"
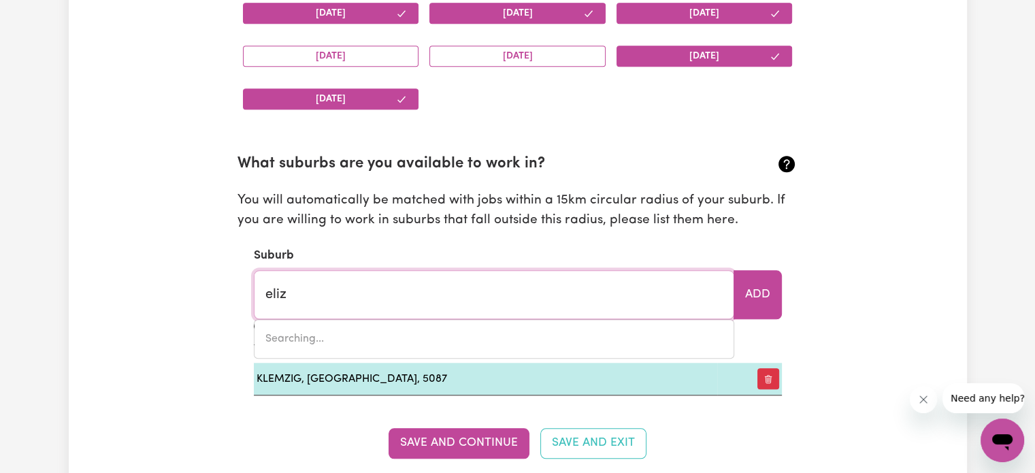
type input "eliza"
type input "elizaBETH, South Australia, 5112"
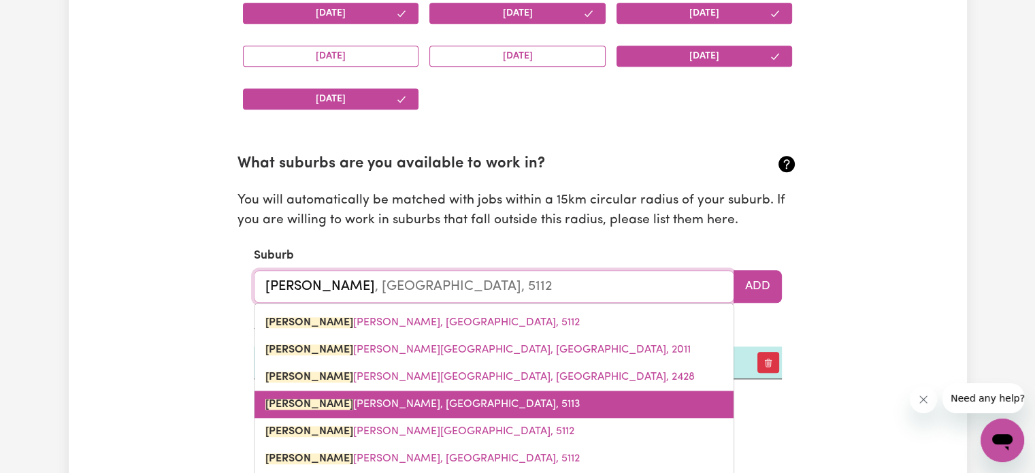
click at [435, 393] on link "ELIZA BETH DOWNS, South Australia, 5113" at bounding box center [494, 404] width 479 height 27
type input "ELIZABETH DOWNS, South Australia, 5113"
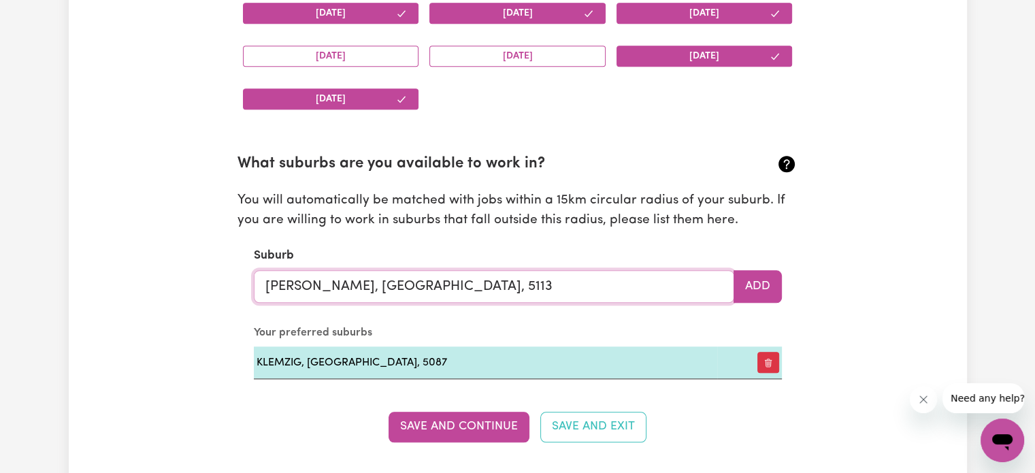
type input "ELIZABETH DOWNS, South Australia, 5113"
drag, startPoint x: 783, startPoint y: 280, endPoint x: 757, endPoint y: 282, distance: 26.7
click at [757, 282] on section "What suburbs are you available to work in? You will automatically be matched wi…" at bounding box center [518, 255] width 561 height 248
click at [757, 282] on button "Add" at bounding box center [758, 286] width 48 height 33
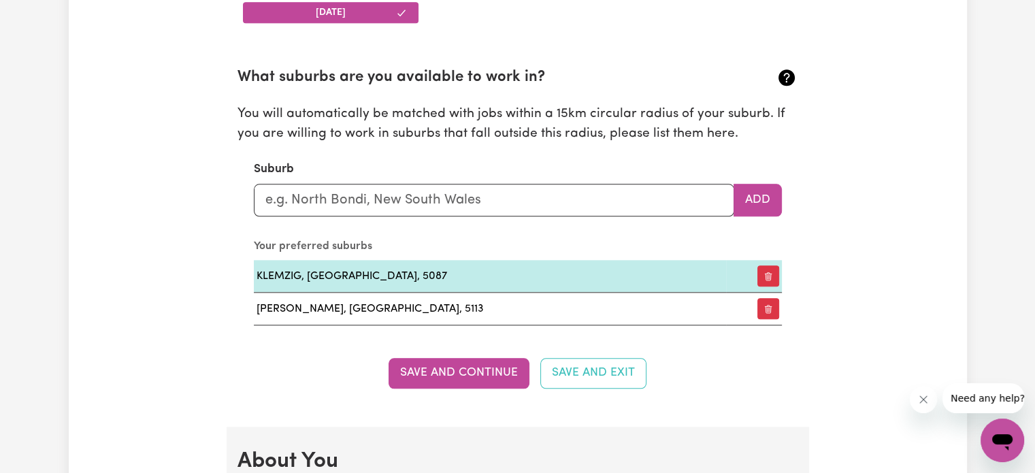
scroll to position [1478, 0]
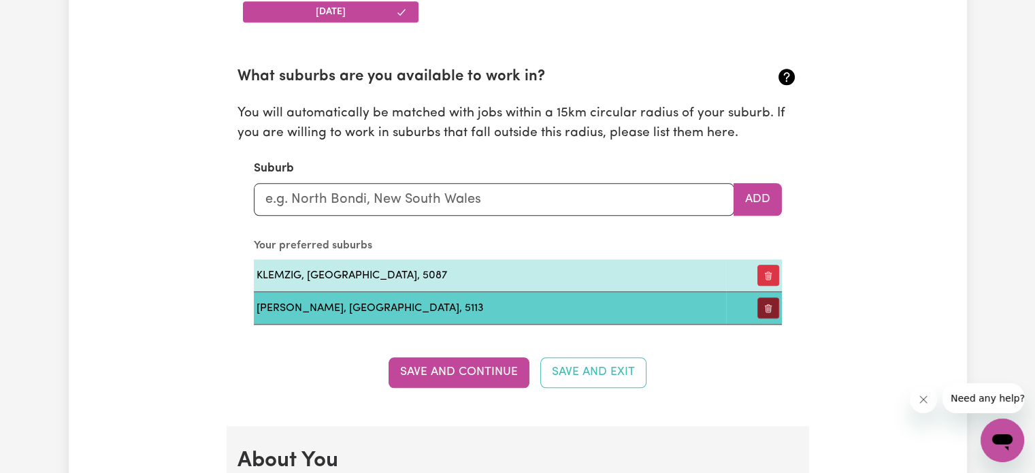
click at [764, 305] on icon "button" at bounding box center [769, 309] width 10 height 10
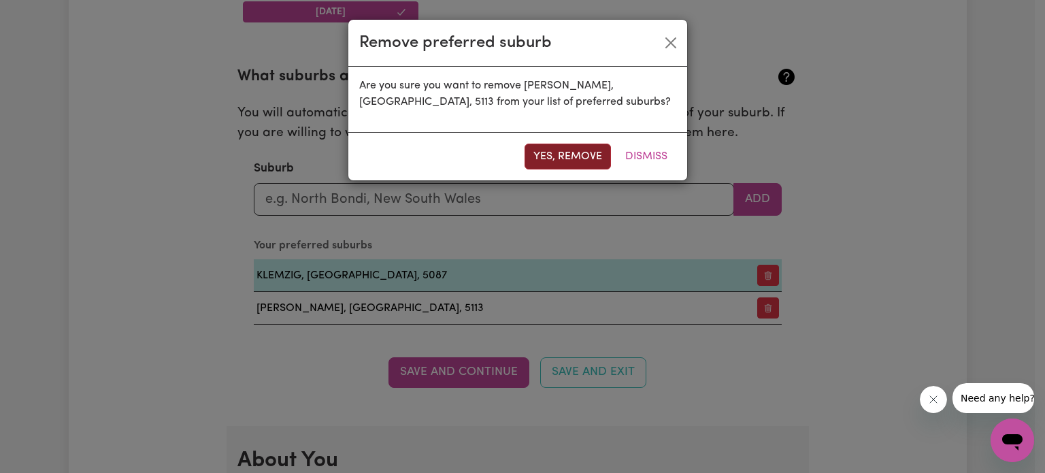
click at [553, 162] on button "Yes, remove" at bounding box center [568, 157] width 86 height 26
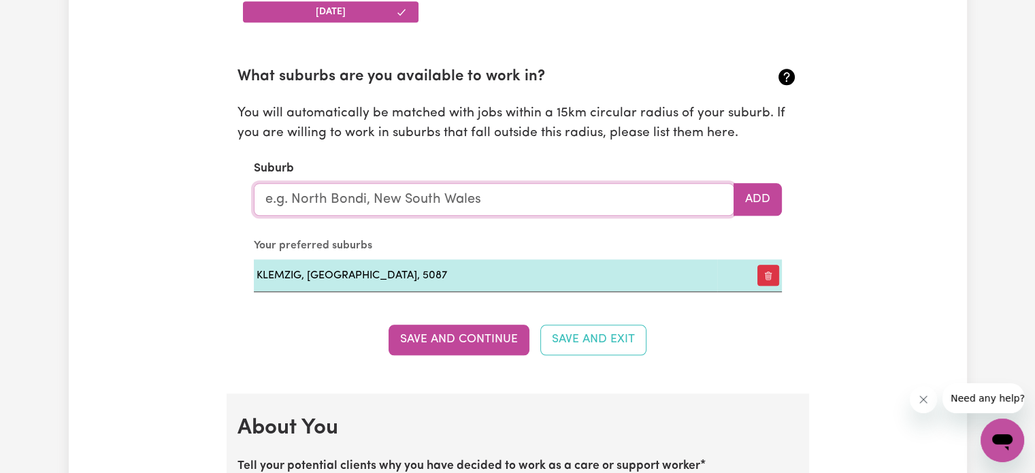
click at [424, 204] on input "text" at bounding box center [494, 199] width 481 height 33
click at [995, 140] on div "Update Profile 1 2 3 4 5 Step 1 : Personal Details Let potential clients know w…" at bounding box center [517, 392] width 1035 height 3646
click at [478, 195] on input "prospect" at bounding box center [494, 199] width 481 height 33
type input "prospect"
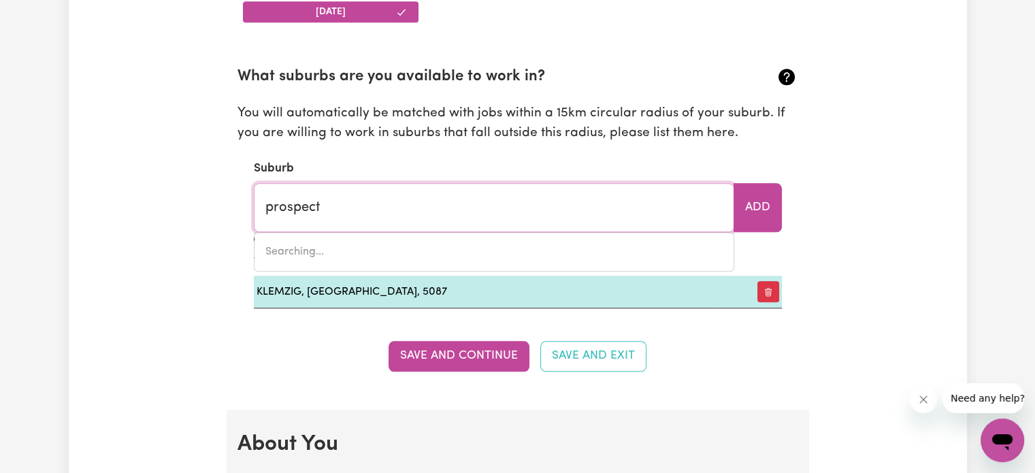
type input "prospect, New South Wales, 2148"
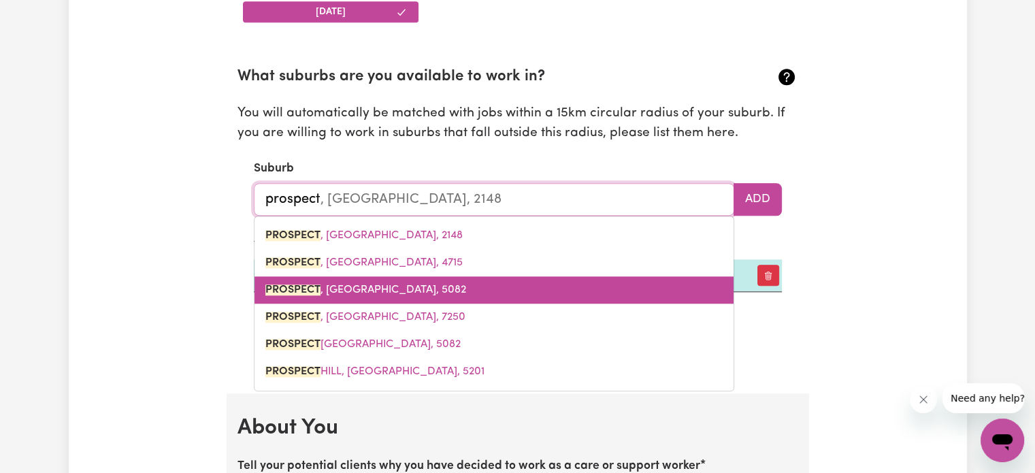
click at [400, 280] on link "PROSPECT , South Australia, 5082" at bounding box center [494, 289] width 479 height 27
type input "PROSPECT, South Australia, 5082"
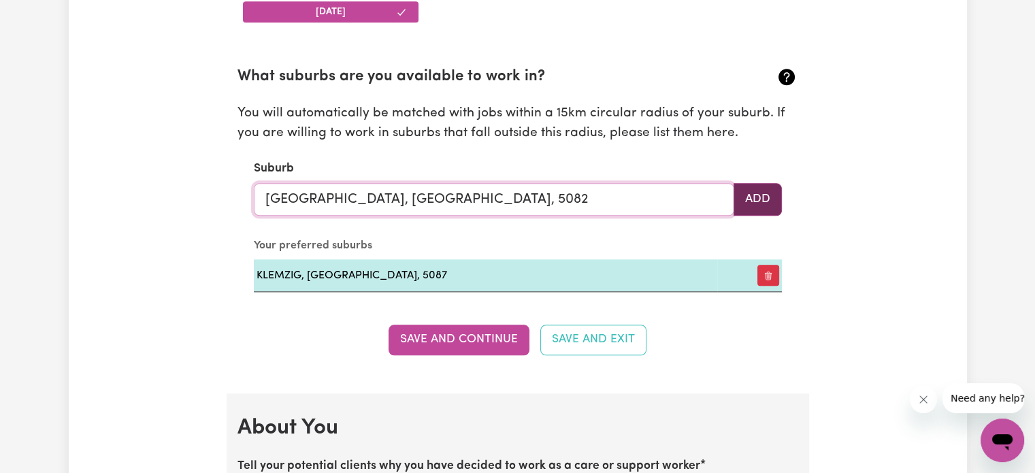
type input "PROSPECT, South Australia, 5082"
click at [753, 203] on button "Add" at bounding box center [758, 199] width 48 height 33
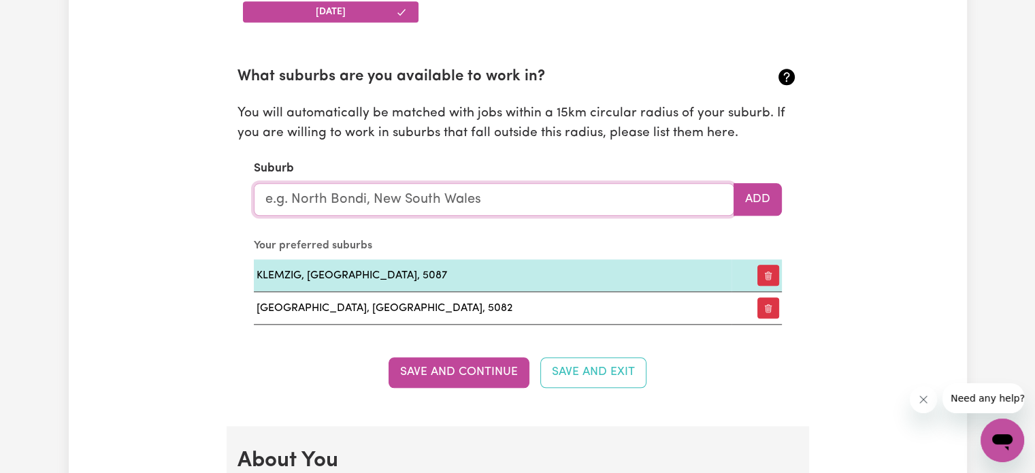
click at [628, 192] on input "text" at bounding box center [494, 199] width 481 height 33
type input "eli"
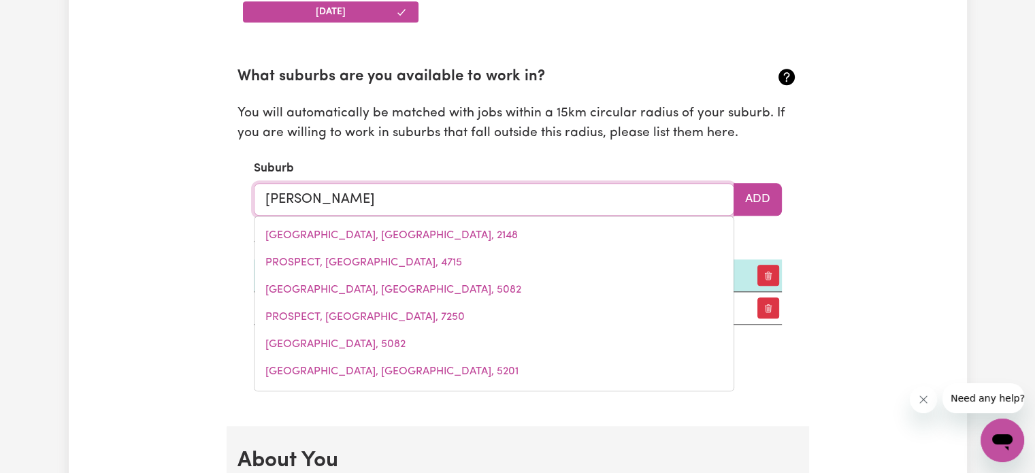
type input "eli WATERS, Queensland, 4655"
type input "elix"
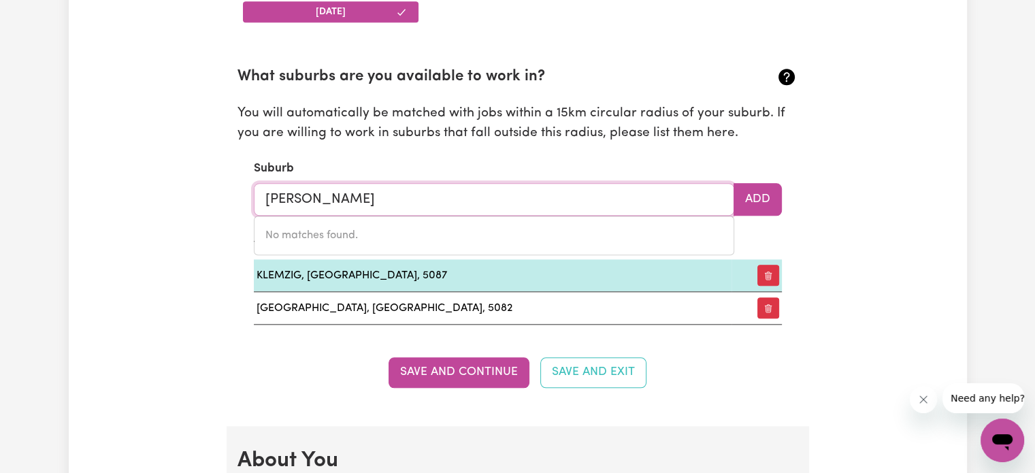
type input "eliz"
type input "elizABETH, South Australia, 5112"
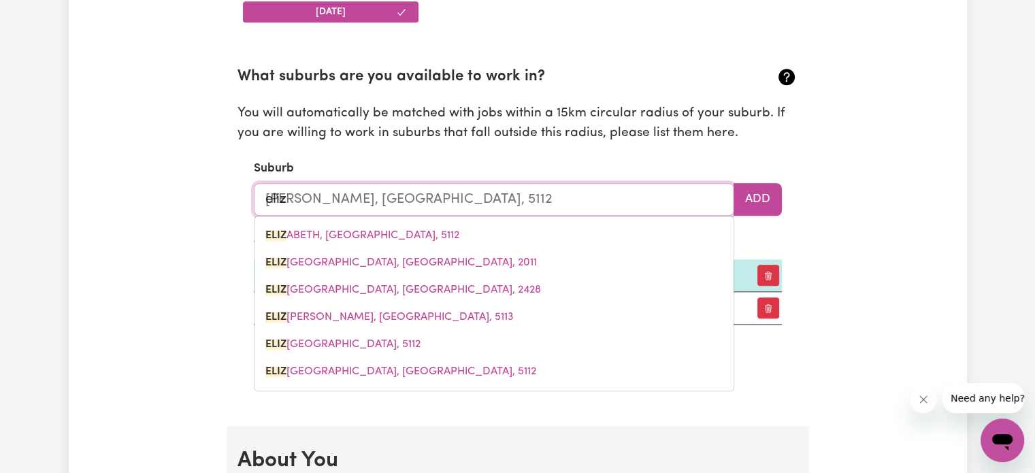
type input "eliza"
type input "elizaBETH, South Australia, 5112"
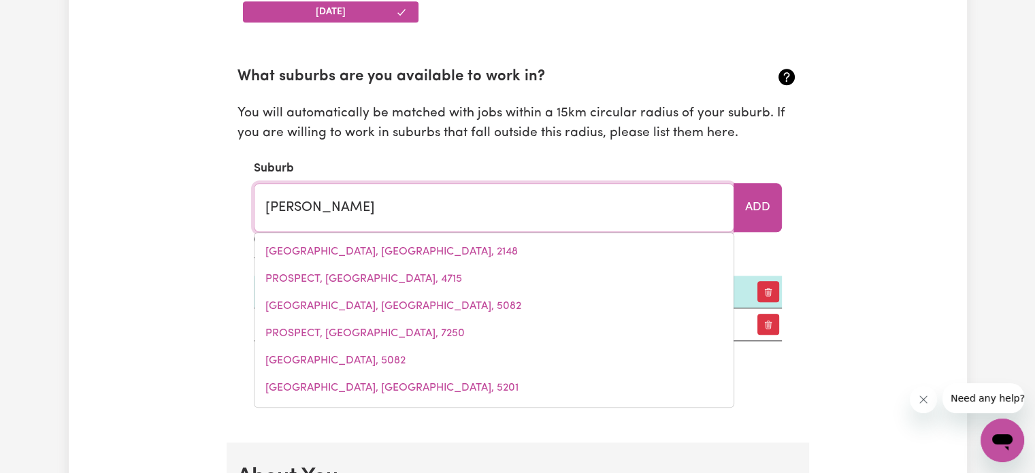
type input "elizaBETH, South Australia, 5112"
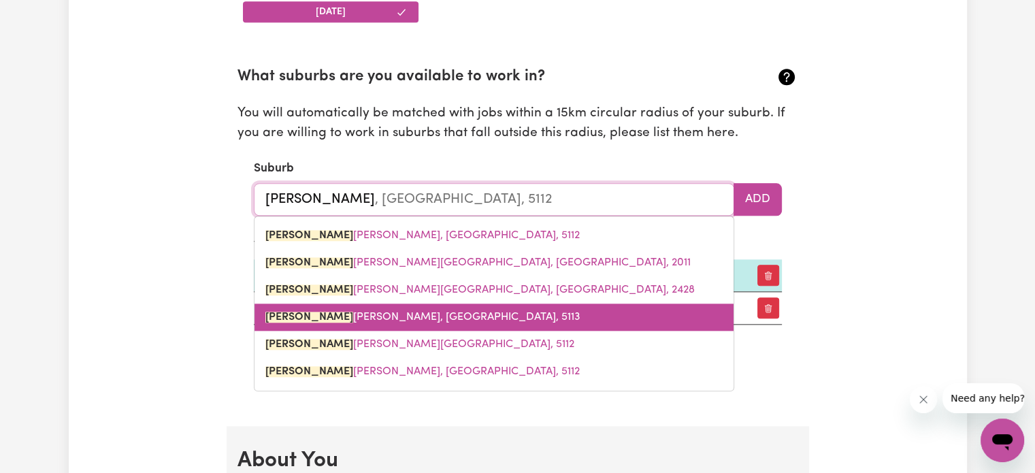
click at [413, 312] on span "ELIZA BETH DOWNS, South Australia, 5113" at bounding box center [422, 317] width 315 height 11
type input "ELIZABETH DOWNS, South Australia, 5113"
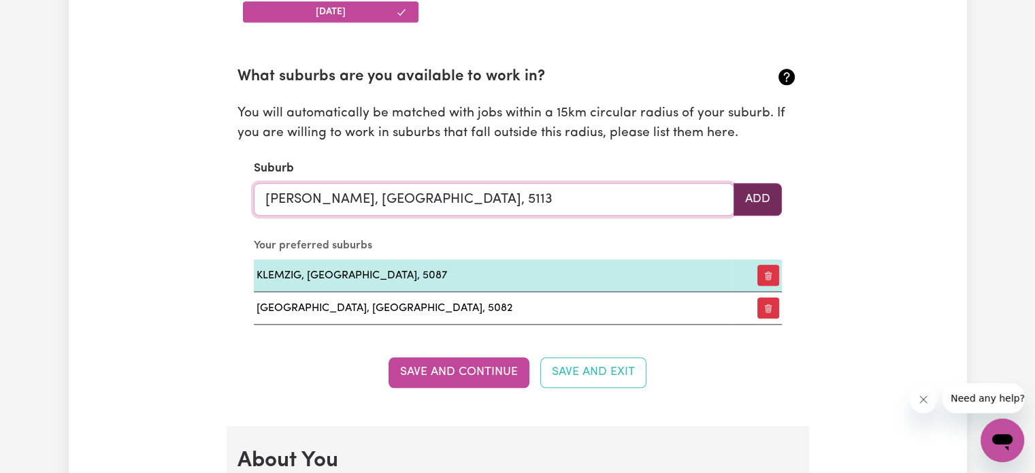
type input "ELIZABETH DOWNS, South Australia, 5113"
click at [762, 206] on button "Add" at bounding box center [758, 199] width 48 height 33
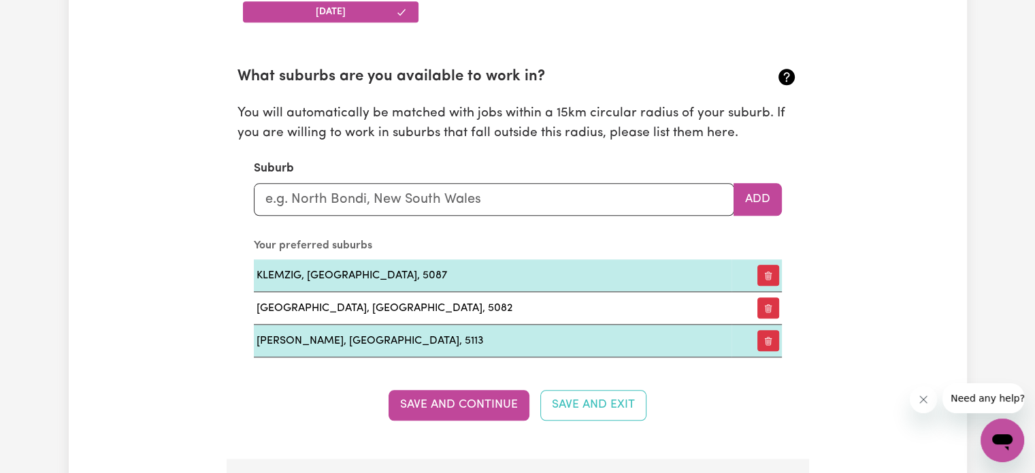
click at [851, 98] on div "Update Profile 1 2 3 4 5 Step 1 : Personal Details Let potential clients know w…" at bounding box center [518, 424] width 898 height 3635
click at [964, 137] on div "Update Profile 1 2 3 4 5 Step 1 : Personal Details Let potential clients know w…" at bounding box center [518, 424] width 898 height 3635
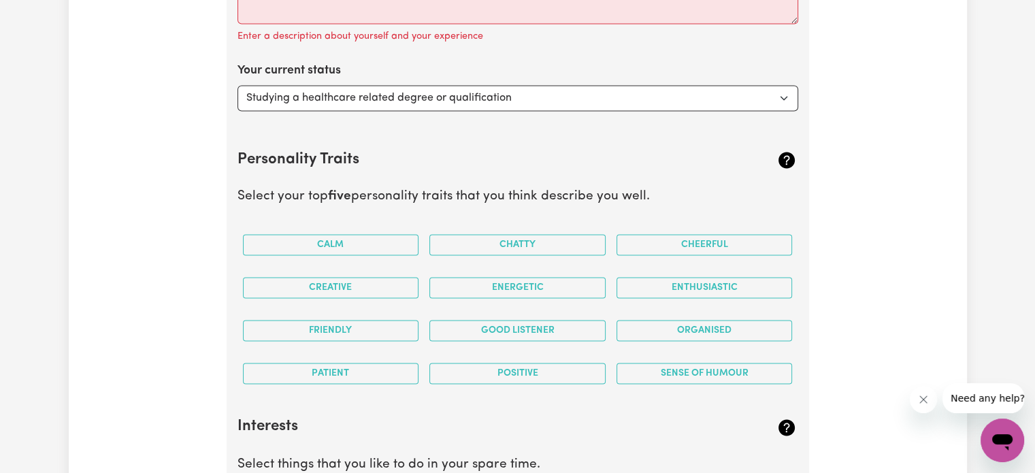
scroll to position [2137, 0]
click at [692, 107] on select "Select... Studying a healthcare related degree or qualification Studying a non-…" at bounding box center [518, 98] width 561 height 26
click at [238, 85] on select "Select... Studying a healthcare related degree or qualification Studying a non-…" at bounding box center [518, 98] width 561 height 26
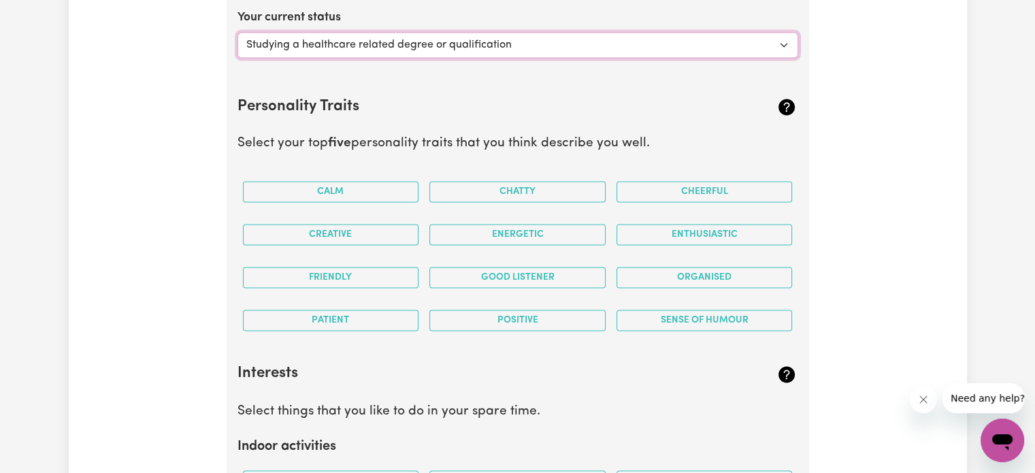
scroll to position [2191, 0]
click at [648, 189] on button "Cheerful" at bounding box center [705, 190] width 176 height 21
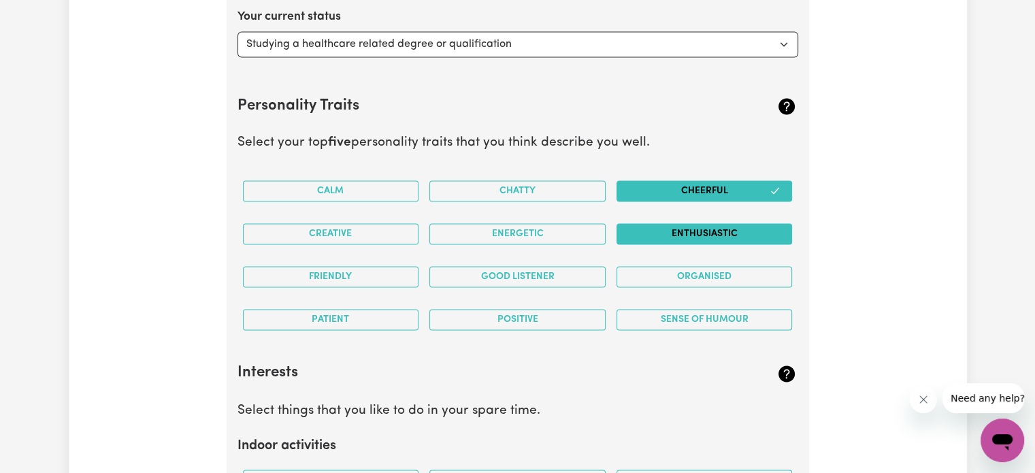
click at [657, 228] on button "Enthusiastic" at bounding box center [705, 233] width 176 height 21
click at [554, 274] on button "Good Listener" at bounding box center [517, 276] width 176 height 21
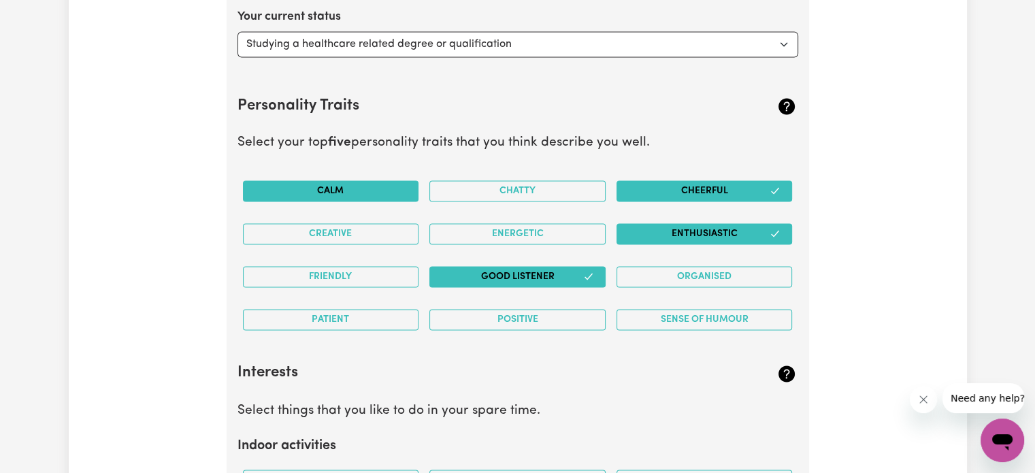
click at [391, 193] on button "Calm" at bounding box center [331, 190] width 176 height 21
click at [384, 310] on button "Patient" at bounding box center [331, 319] width 176 height 21
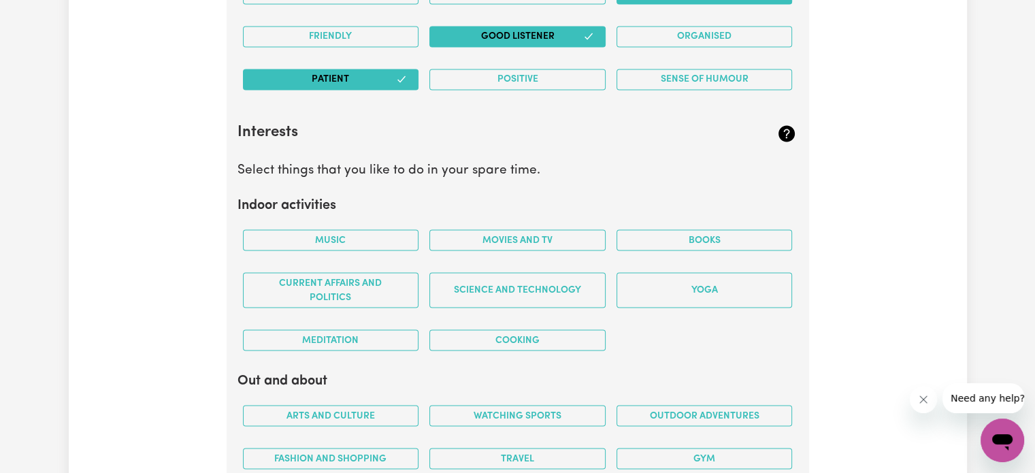
scroll to position [2433, 0]
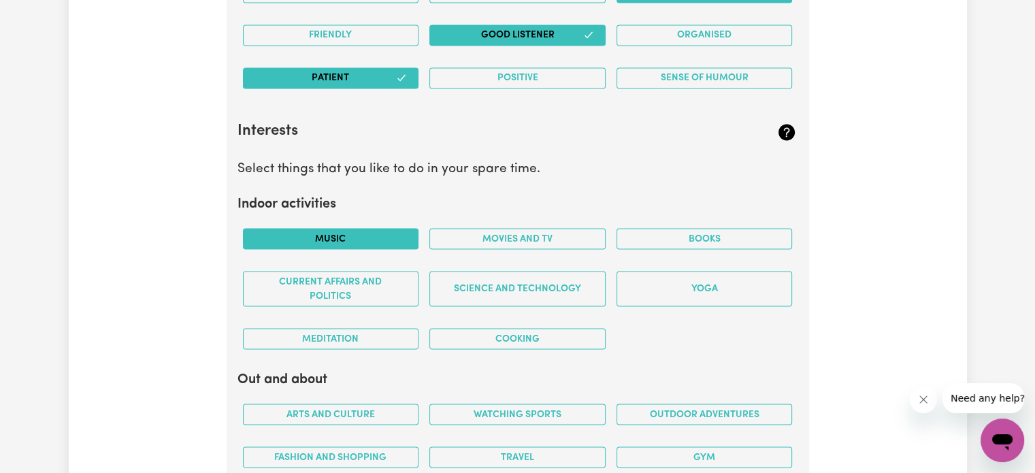
click at [386, 237] on button "Music" at bounding box center [331, 238] width 176 height 21
click at [558, 228] on button "Movies and TV" at bounding box center [517, 238] width 176 height 21
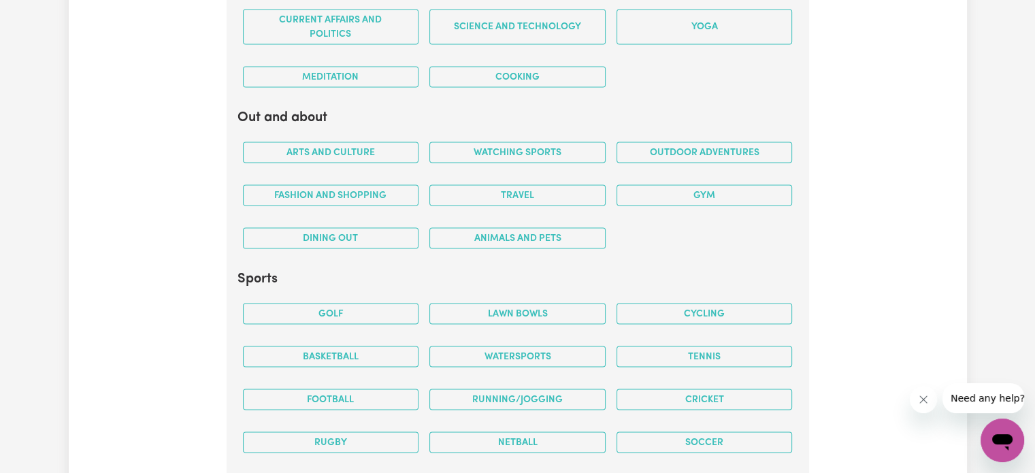
scroll to position [2699, 0]
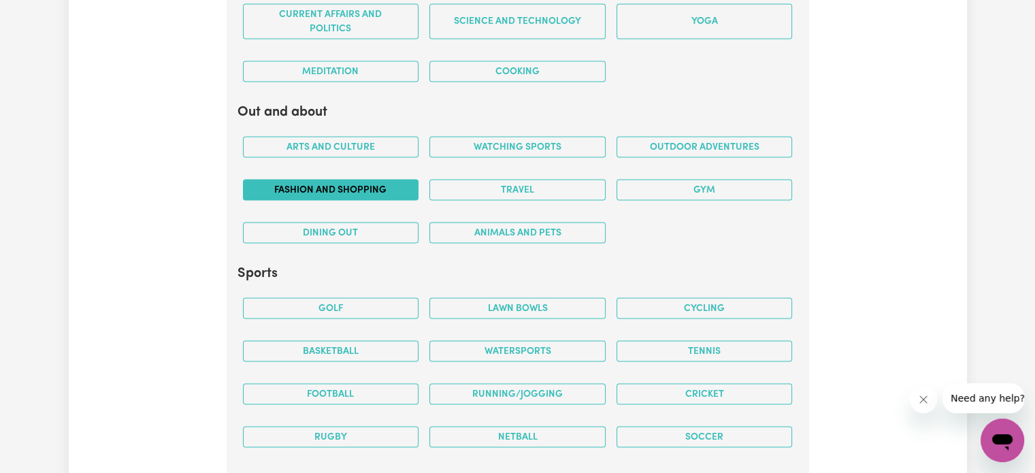
click at [382, 189] on button "Fashion and shopping" at bounding box center [331, 190] width 176 height 21
click at [495, 182] on button "Travel" at bounding box center [517, 190] width 176 height 21
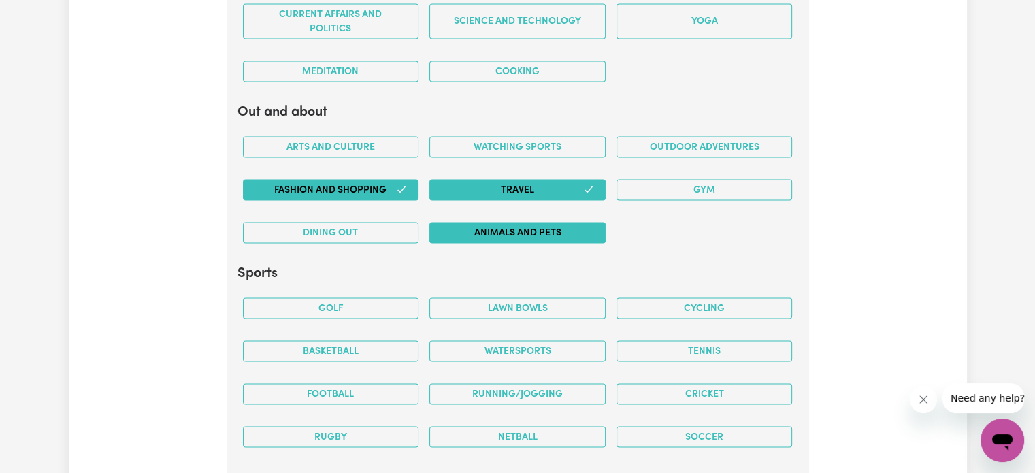
click at [494, 223] on button "Animals and pets" at bounding box center [517, 233] width 176 height 21
click at [347, 141] on button "Arts and Culture" at bounding box center [331, 147] width 176 height 21
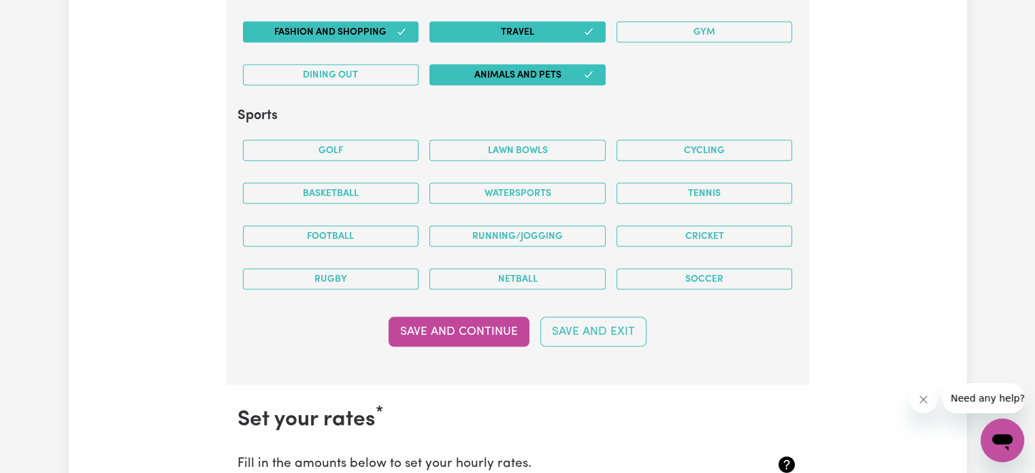
scroll to position [2858, 0]
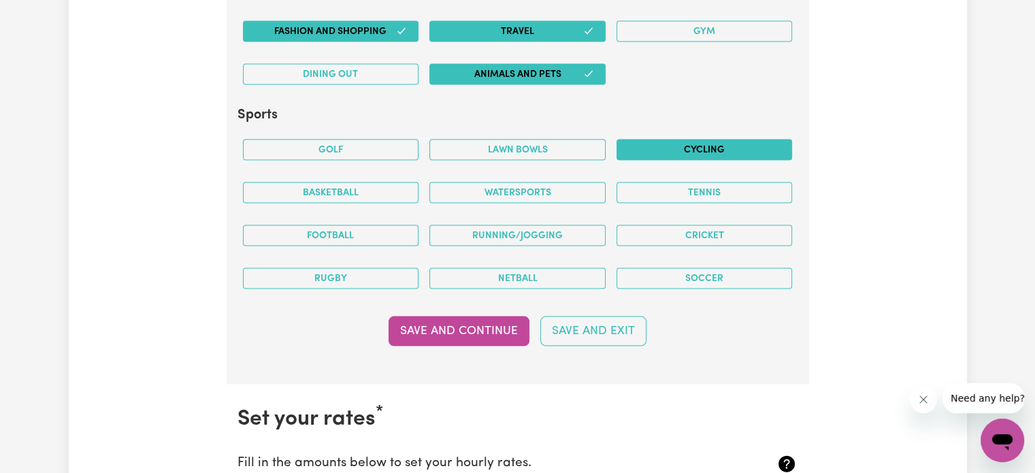
click at [691, 141] on button "Cycling" at bounding box center [705, 150] width 176 height 21
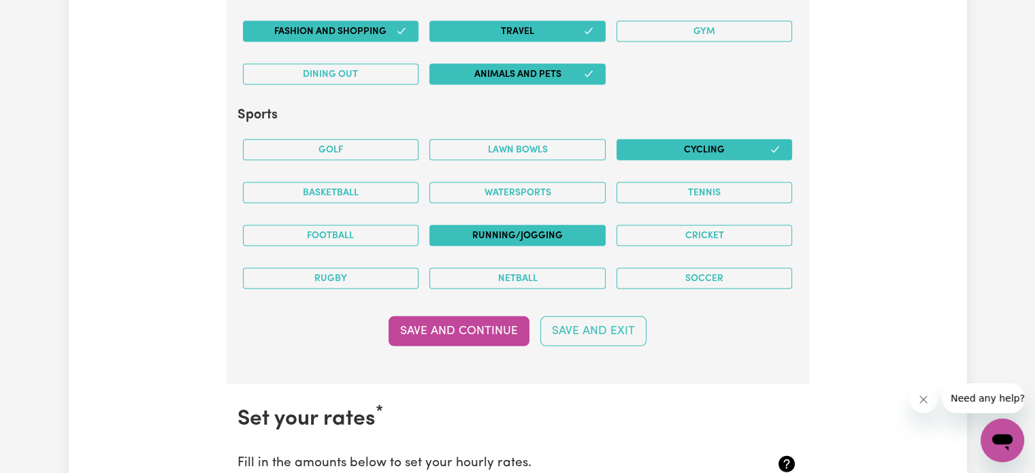
click at [520, 235] on button "Running/Jogging" at bounding box center [517, 235] width 176 height 21
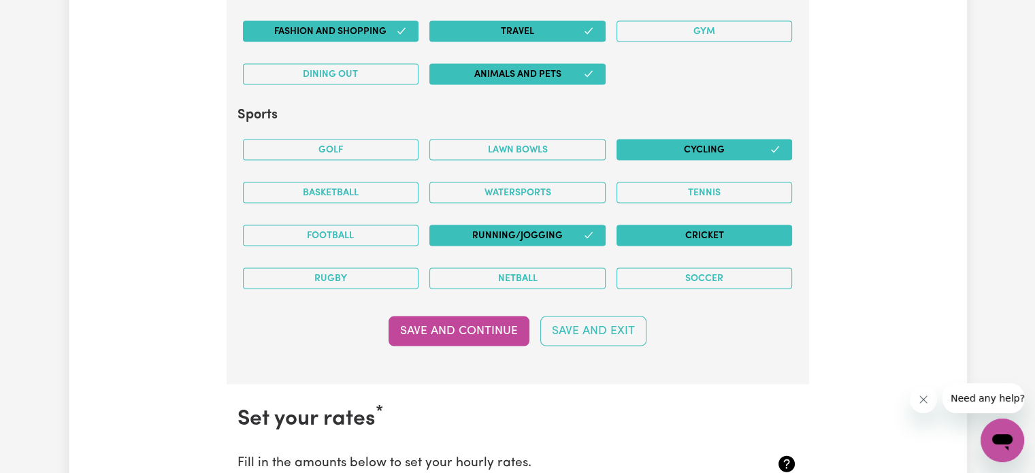
click at [702, 232] on button "Cricket" at bounding box center [705, 235] width 176 height 21
click at [500, 316] on button "Save and Continue" at bounding box center [459, 331] width 141 height 30
select select "null"
select select
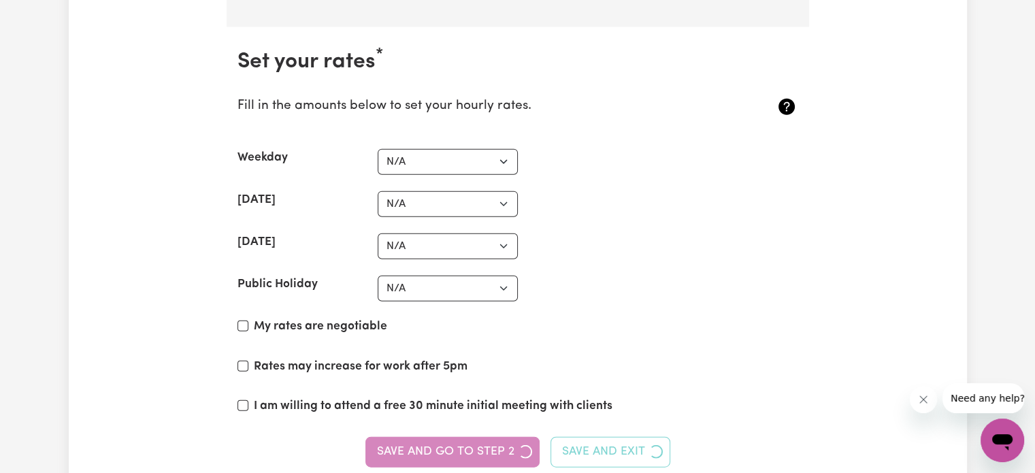
scroll to position [3215, 0]
click at [499, 154] on select "N/A $37 $38 $39 $40 $41 $42 $43 $44 $45 $46 $47 $48 $49 $50 $51 $52 $53 $54 $55…" at bounding box center [448, 162] width 140 height 26
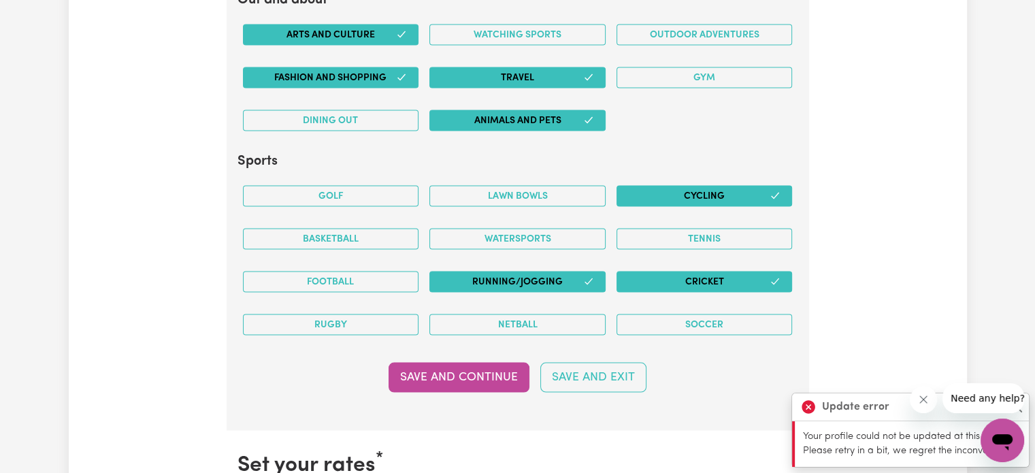
scroll to position [2804, 0]
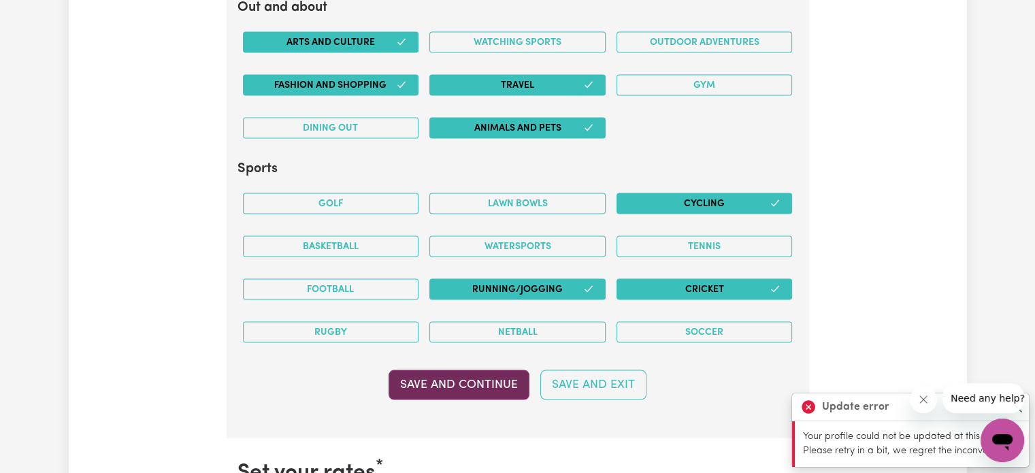
click at [438, 389] on button "Save and Continue" at bounding box center [459, 385] width 141 height 30
click at [496, 375] on button "Save and Continue" at bounding box center [459, 385] width 141 height 30
click at [452, 372] on button "Save and Continue" at bounding box center [459, 385] width 141 height 30
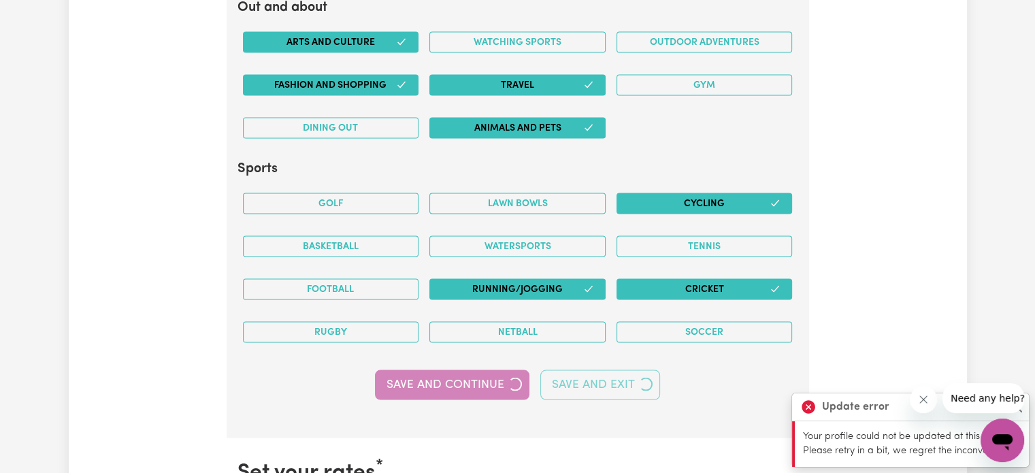
click at [1019, 410] on button "Need any help?" at bounding box center [988, 398] width 91 height 30
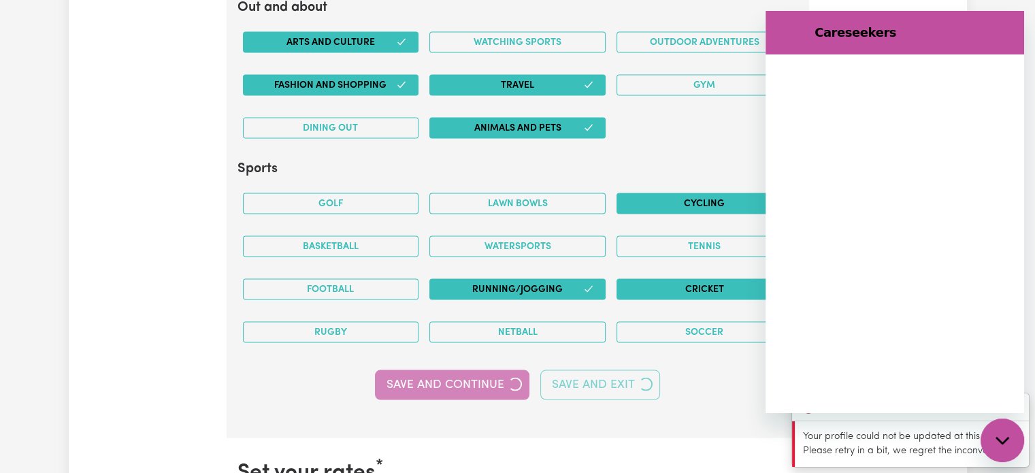
scroll to position [0, 0]
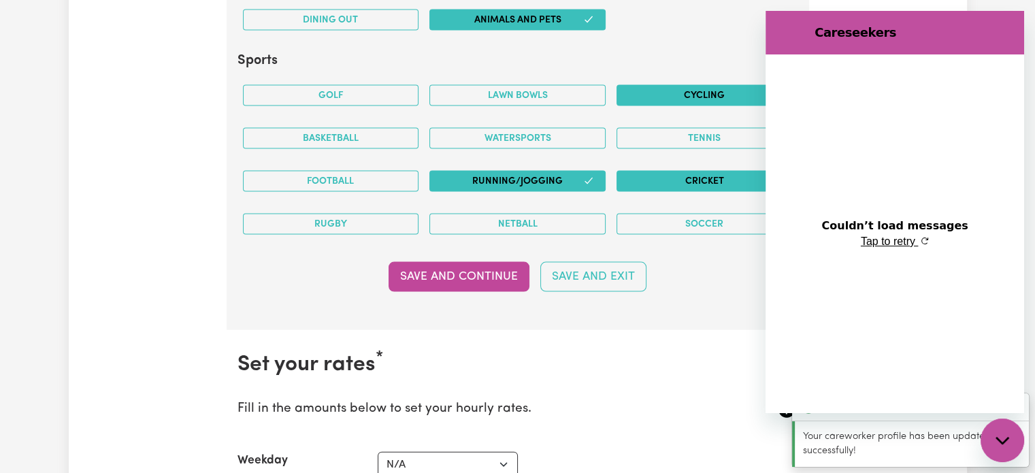
scroll to position [2912, 0]
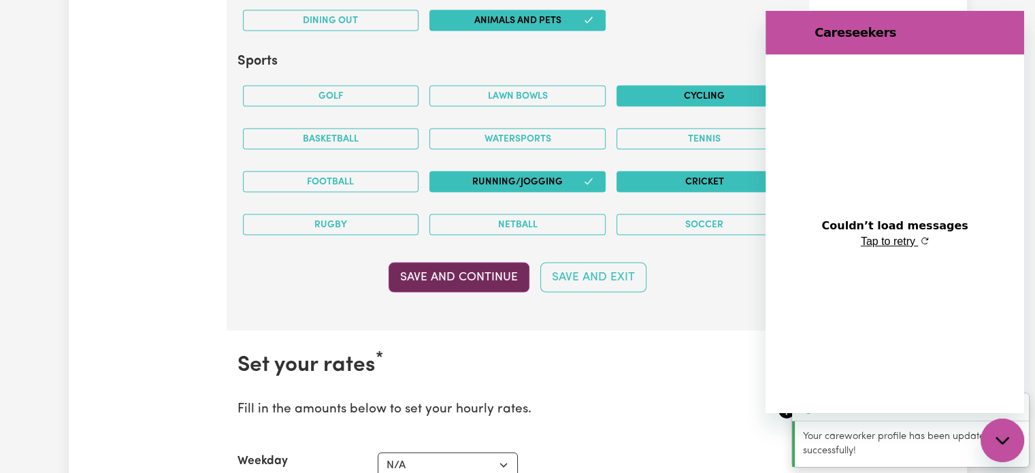
click at [509, 273] on button "Save and Continue" at bounding box center [459, 278] width 141 height 30
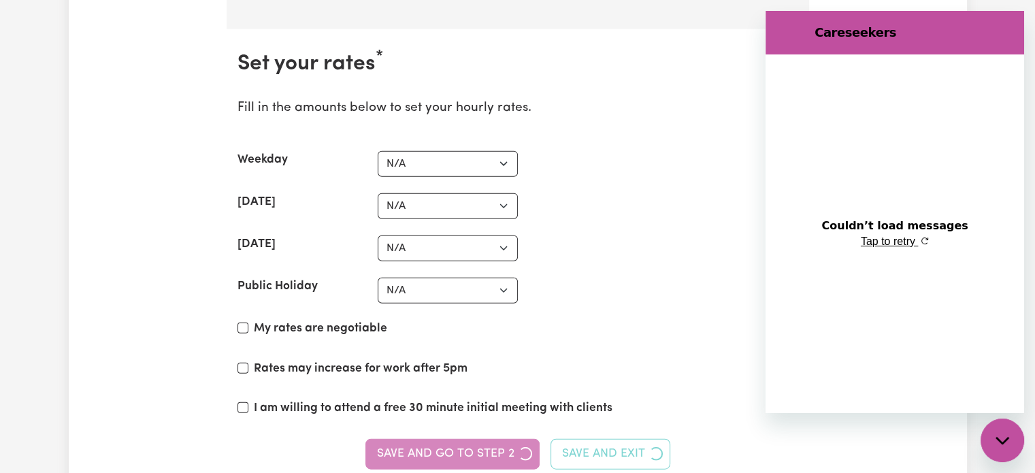
scroll to position [3223, 0]
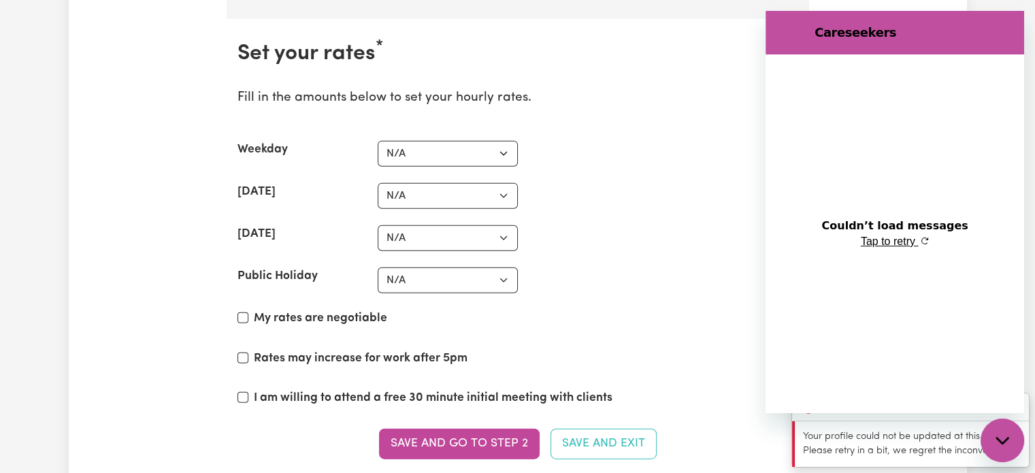
click at [667, 183] on div "Saturday N/A $37 $38 $39 $40 $41 $42 $43 $44 $45 $46 $47 $48 $49 $50 $51 $52 $5…" at bounding box center [518, 196] width 561 height 26
click at [1005, 455] on div "Close messaging window" at bounding box center [1002, 440] width 41 height 41
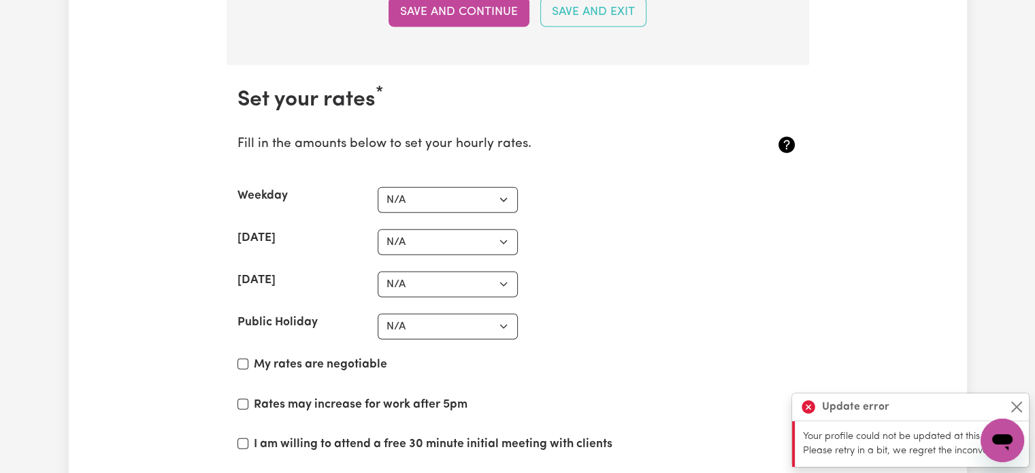
scroll to position [3295, 0]
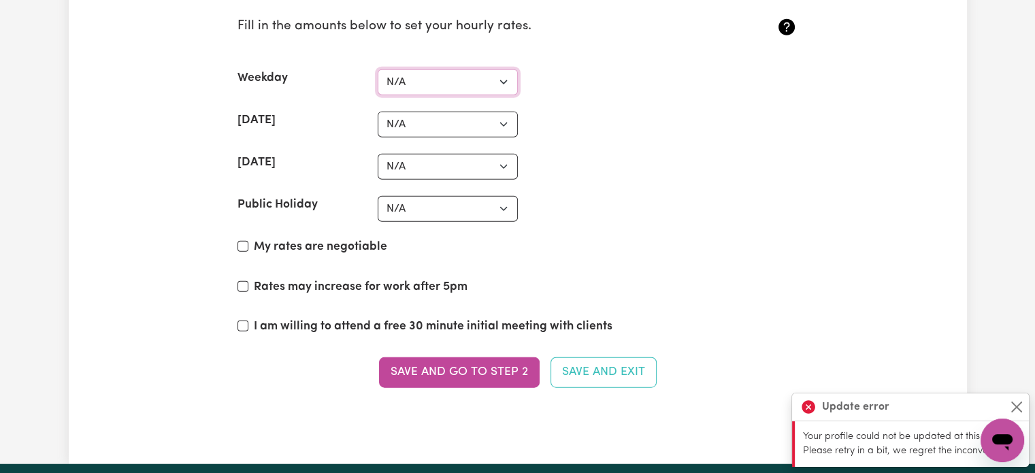
click at [451, 80] on select "N/A $37 $38 $39 $40 $41 $42 $43 $44 $45 $46 $47 $48 $49 $50 $51 $52 $53 $54 $55…" at bounding box center [448, 82] width 140 height 26
select select "37"
click at [378, 69] on select "N/A $37 $38 $39 $40 $41 $42 $43 $44 $45 $46 $47 $48 $49 $50 $51 $52 $53 $54 $55…" at bounding box center [448, 82] width 140 height 26
click at [427, 124] on select "N/A $37 $38 $39 $40 $41 $42 $43 $44 $45 $46 $47 $48 $49 $50 $51 $52 $53 $54 $55…" at bounding box center [448, 125] width 140 height 26
select select "40"
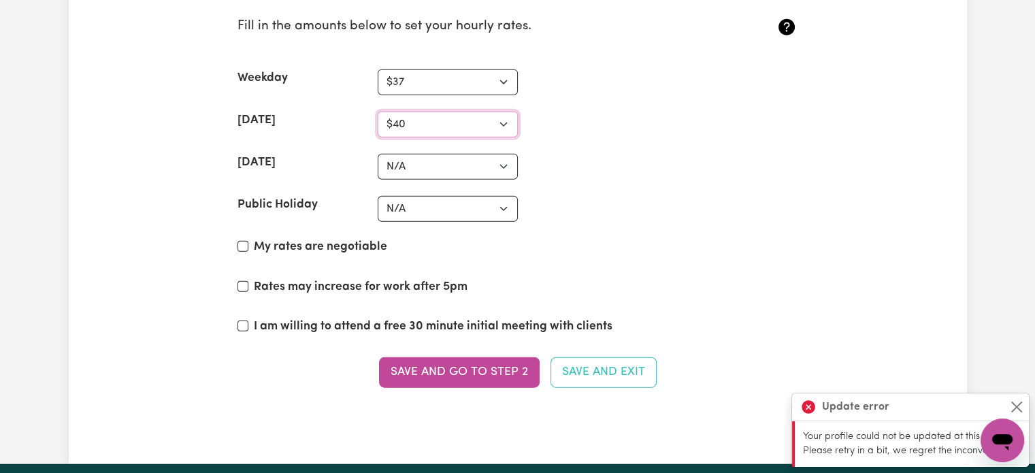
click at [378, 112] on select "N/A $37 $38 $39 $40 $41 $42 $43 $44 $45 $46 $47 $48 $49 $50 $51 $52 $53 $54 $55…" at bounding box center [448, 125] width 140 height 26
click at [446, 157] on select "N/A $37 $38 $39 $40 $41 $42 $43 $44 $45 $46 $47 $48 $49 $50 $51 $52 $53 $54 $55…" at bounding box center [448, 167] width 140 height 26
select select "42"
click at [378, 154] on select "N/A $37 $38 $39 $40 $41 $42 $43 $44 $45 $46 $47 $48 $49 $50 $51 $52 $53 $54 $55…" at bounding box center [448, 167] width 140 height 26
click at [472, 201] on select "N/A $37 $38 $39 $40 $41 $42 $43 $44 $45 $46 $47 $48 $49 $50 $51 $52 $53 $54 $55…" at bounding box center [448, 209] width 140 height 26
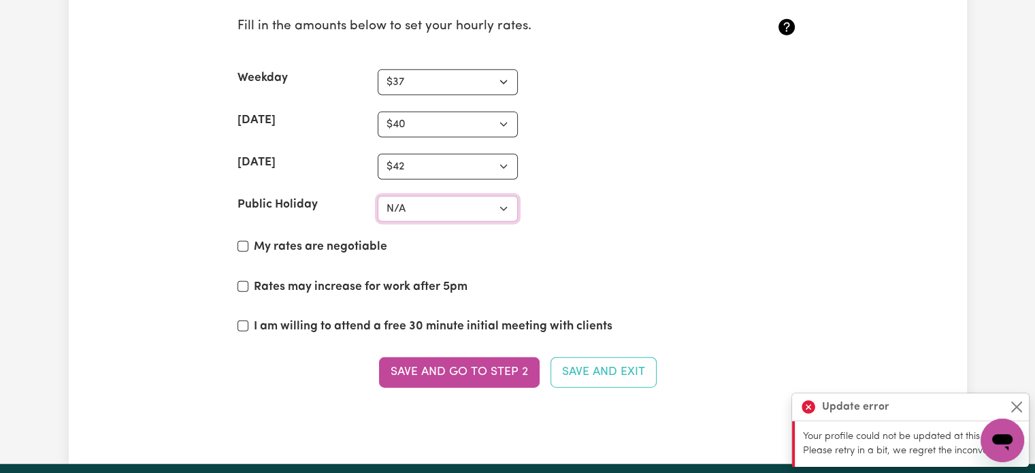
select select "45"
click at [378, 196] on select "N/A $37 $38 $39 $40 $41 $42 $43 $44 $45 $46 $47 $48 $49 $50 $51 $52 $53 $54 $55…" at bounding box center [448, 209] width 140 height 26
click at [242, 241] on input "My rates are negotiable" at bounding box center [243, 246] width 11 height 11
checkbox input "true"
click at [243, 281] on input "Rates may increase for work after 5pm" at bounding box center [243, 286] width 11 height 11
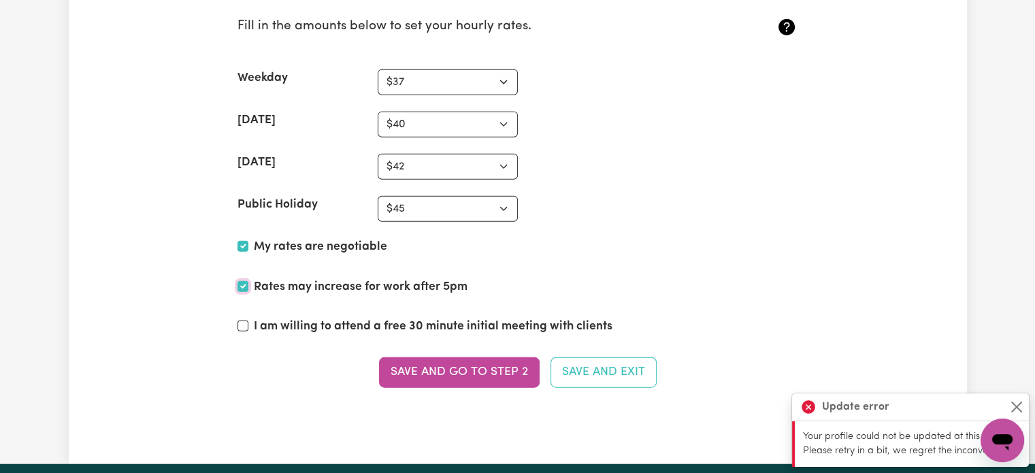
checkbox input "true"
click at [236, 316] on section "Set your rates * Fill in the amounts below to set your hourly rates. Weekday N/…" at bounding box center [518, 187] width 583 height 478
click at [248, 326] on div "I am willing to attend a free 30 minute initial meeting with clients" at bounding box center [518, 329] width 561 height 23
click at [242, 321] on input "I am willing to attend a free 30 minute initial meeting with clients" at bounding box center [243, 326] width 11 height 11
checkbox input "true"
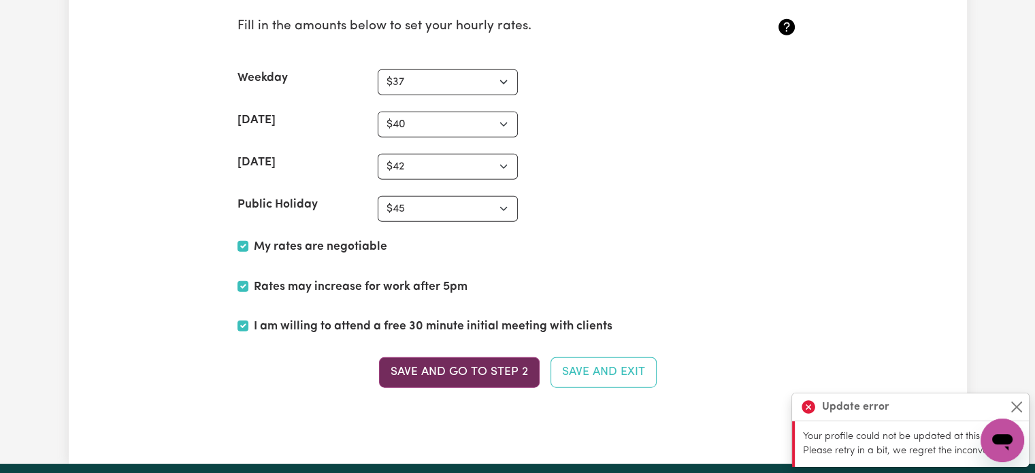
click at [435, 361] on button "Save and go to Step 2" at bounding box center [459, 372] width 161 height 30
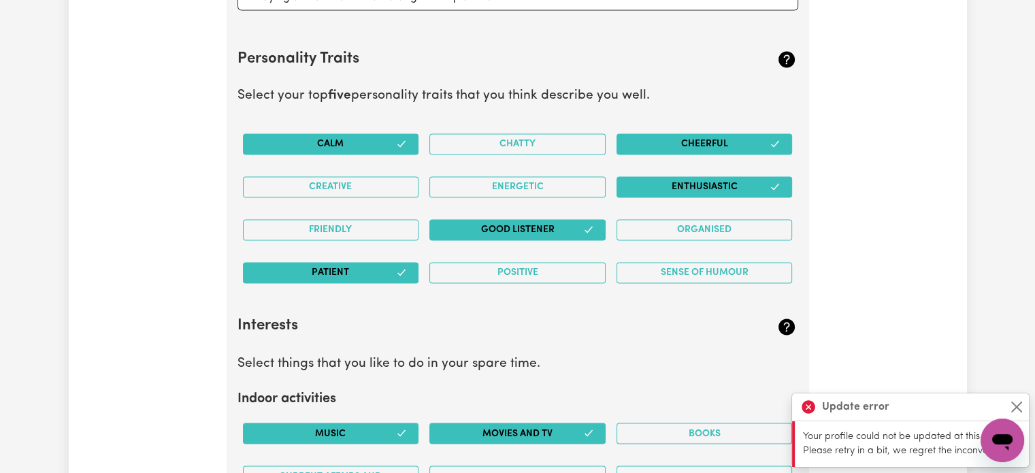
scroll to position [2243, 0]
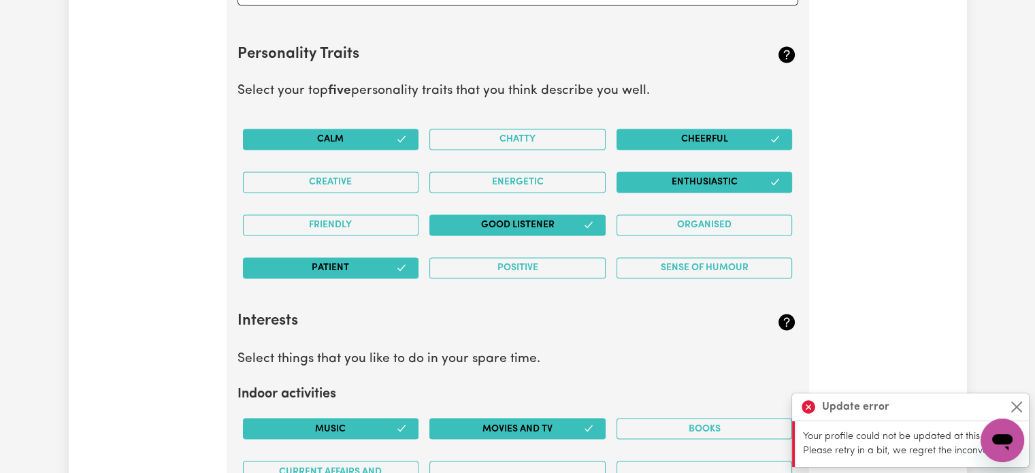
click at [1017, 397] on div "Update error" at bounding box center [910, 407] width 237 height 28
click at [1016, 404] on button "Close" at bounding box center [1017, 407] width 16 height 16
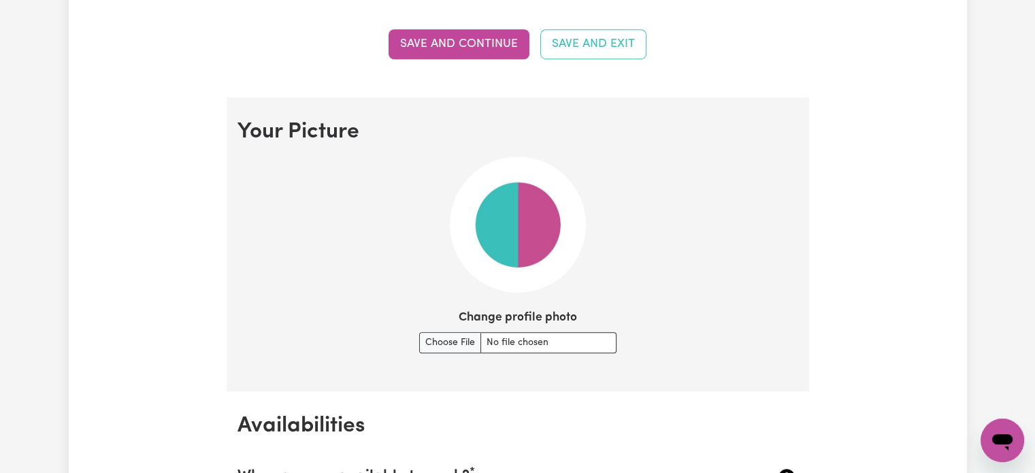
scroll to position [877, 0]
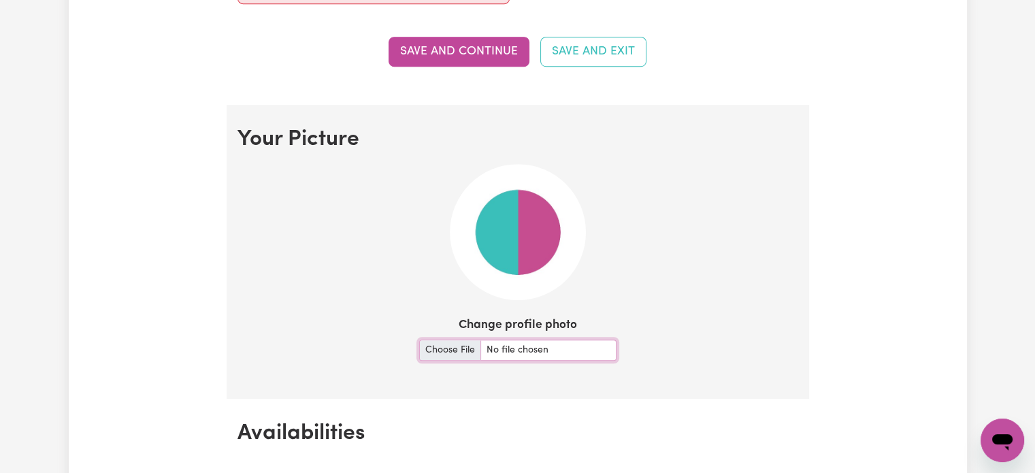
click at [457, 342] on input "Change profile photo" at bounding box center [517, 350] width 197 height 21
type input "C:\fakepath\WhatsApp Image 2025-05-20 at 08.37.29_246a41f9.jpg"
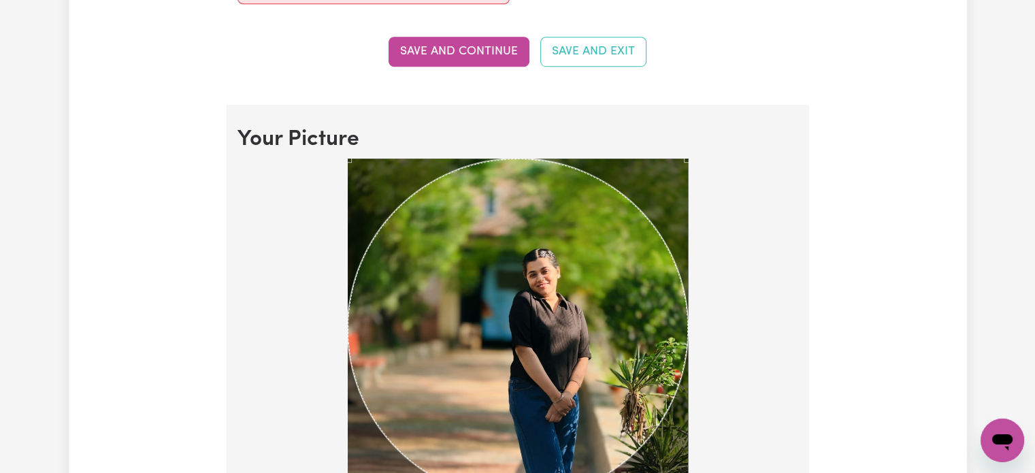
click at [711, 355] on div at bounding box center [518, 388] width 561 height 459
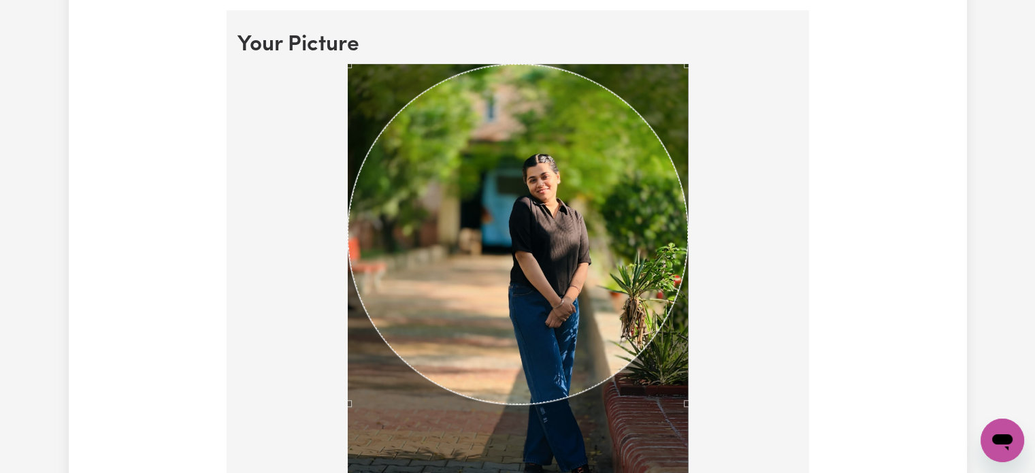
scroll to position [975, 0]
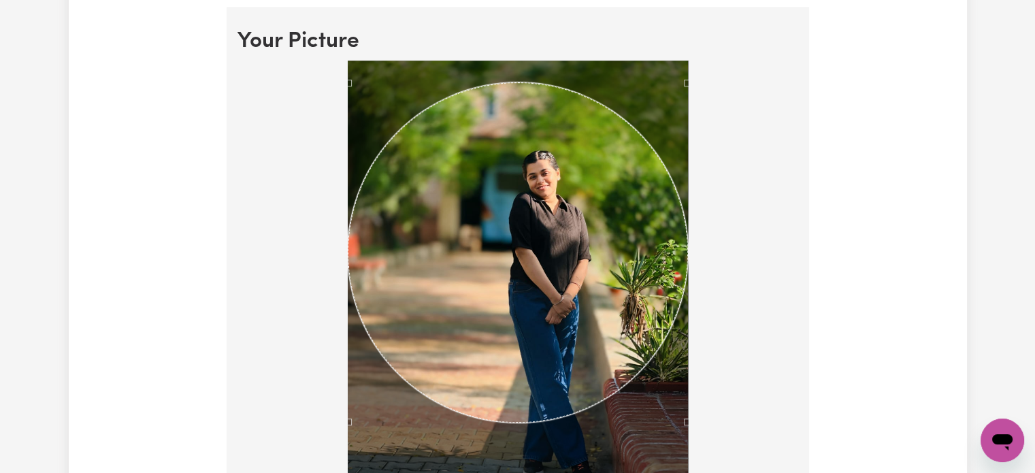
click at [534, 89] on div "Use the arrow keys to move the crop selection area" at bounding box center [518, 252] width 340 height 340
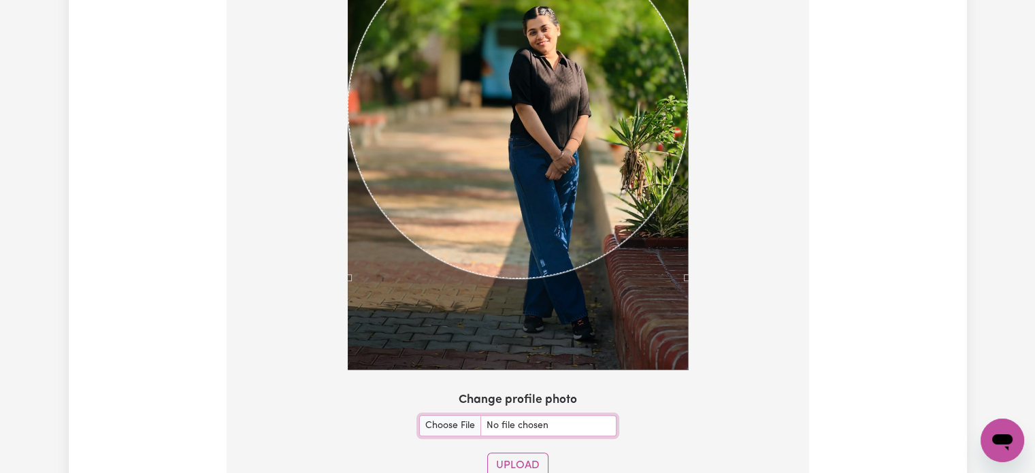
scroll to position [1157, 0]
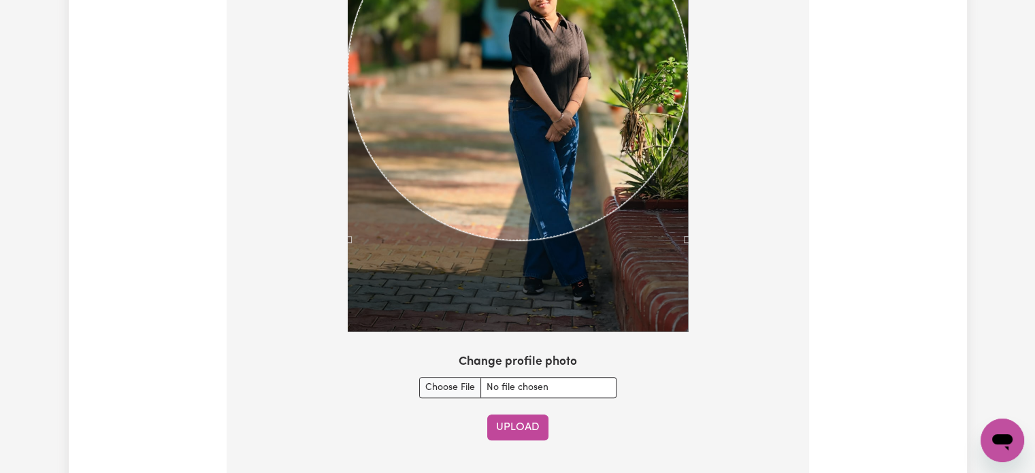
click at [523, 429] on button "Upload" at bounding box center [517, 427] width 61 height 26
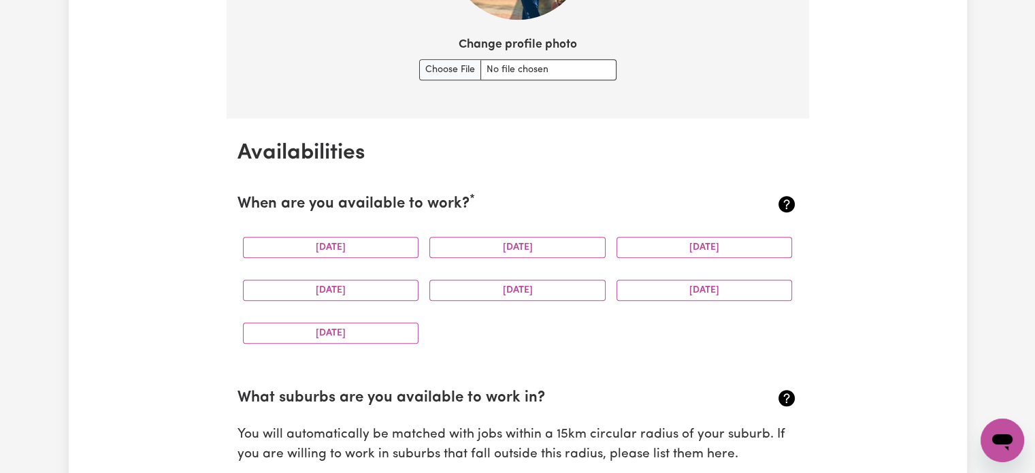
scroll to position [841, 0]
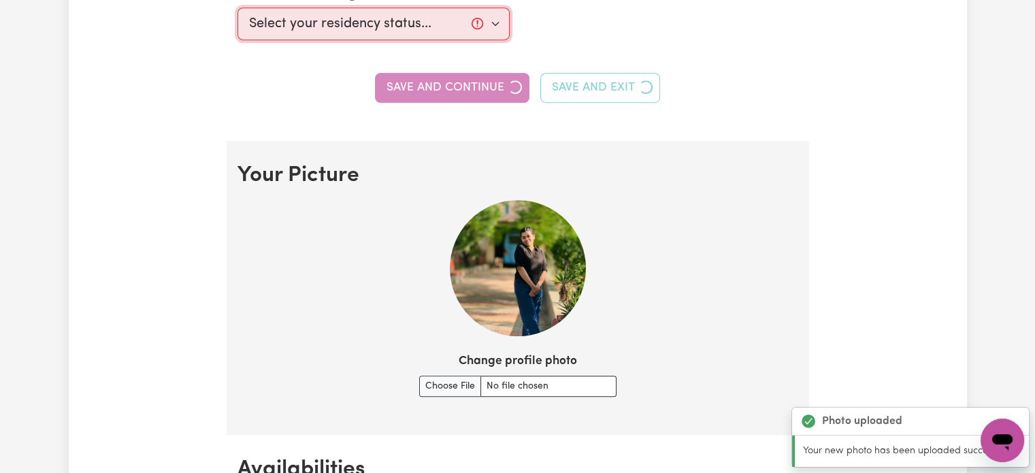
click at [488, 24] on select "Select your residency status... Australian citizen Australian PR Temporary Work…" at bounding box center [374, 23] width 272 height 33
select select "Student Visa"
click at [238, 7] on select "Select your residency status... Australian citizen Australian PR Temporary Work…" at bounding box center [374, 23] width 272 height 33
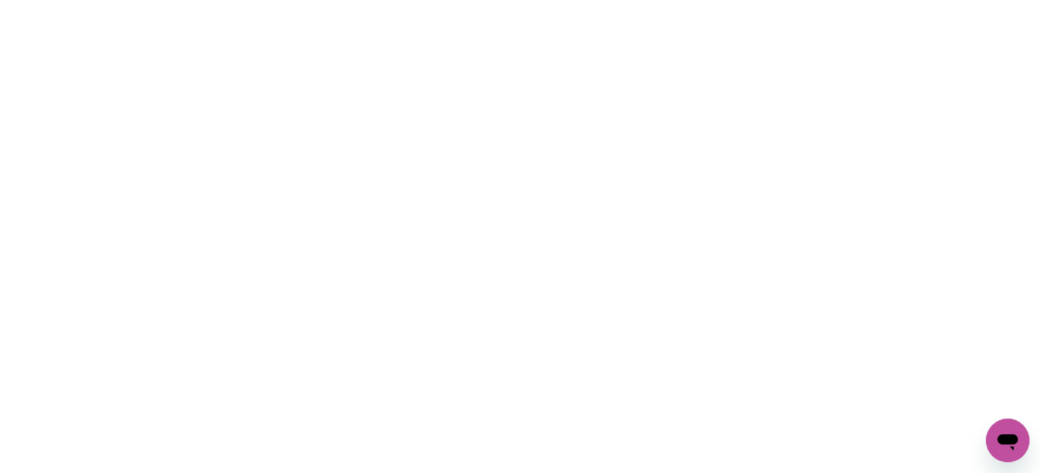
scroll to position [0, 0]
click at [491, 0] on html at bounding box center [522, 0] width 1045 height 0
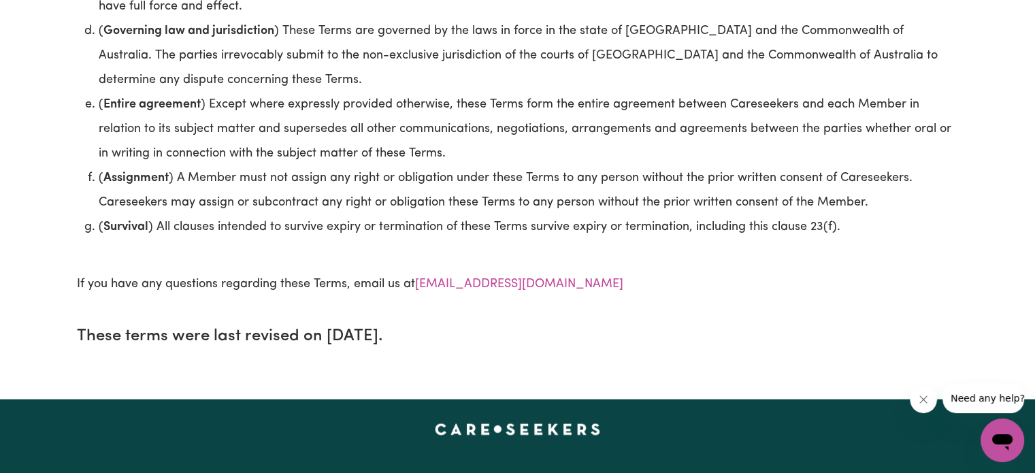
scroll to position [8093, 0]
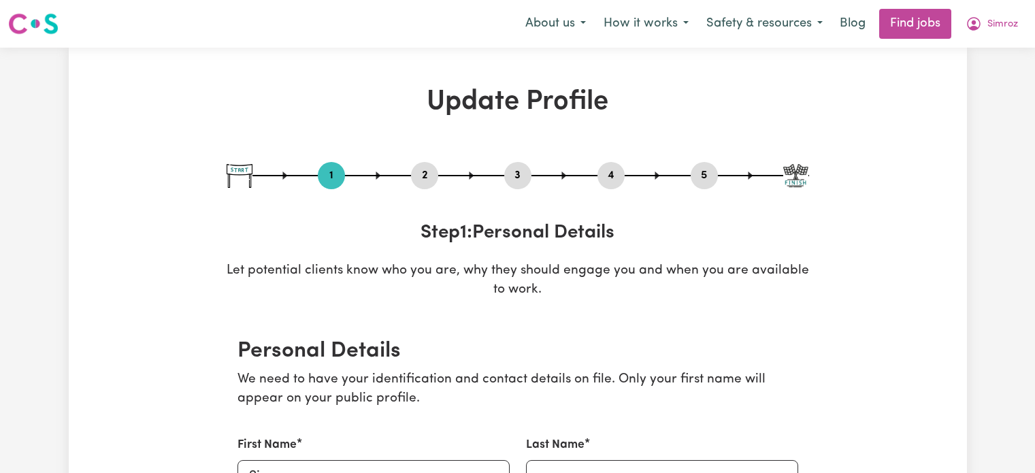
select select "Studying a healthcare related degree or qualification"
select select "37"
select select "40"
select select "42"
select select "45"
